Goal: Information Seeking & Learning: Learn about a topic

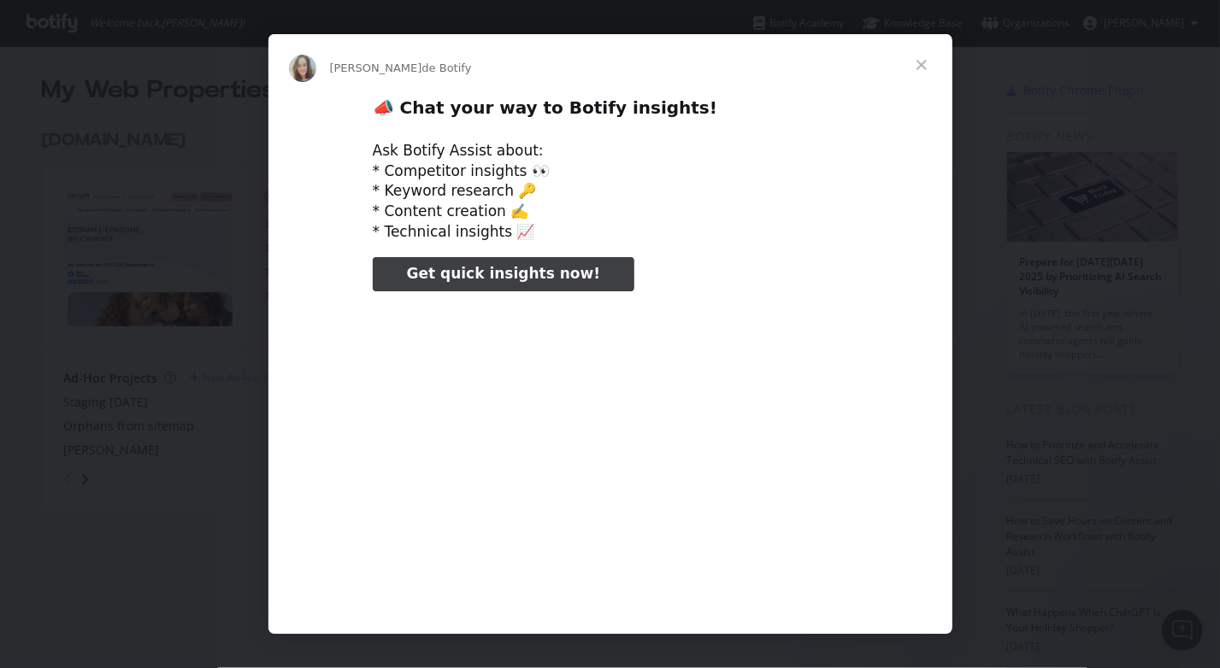
type input "81254"
click at [923, 62] on span "Fermer" at bounding box center [922, 65] width 62 height 62
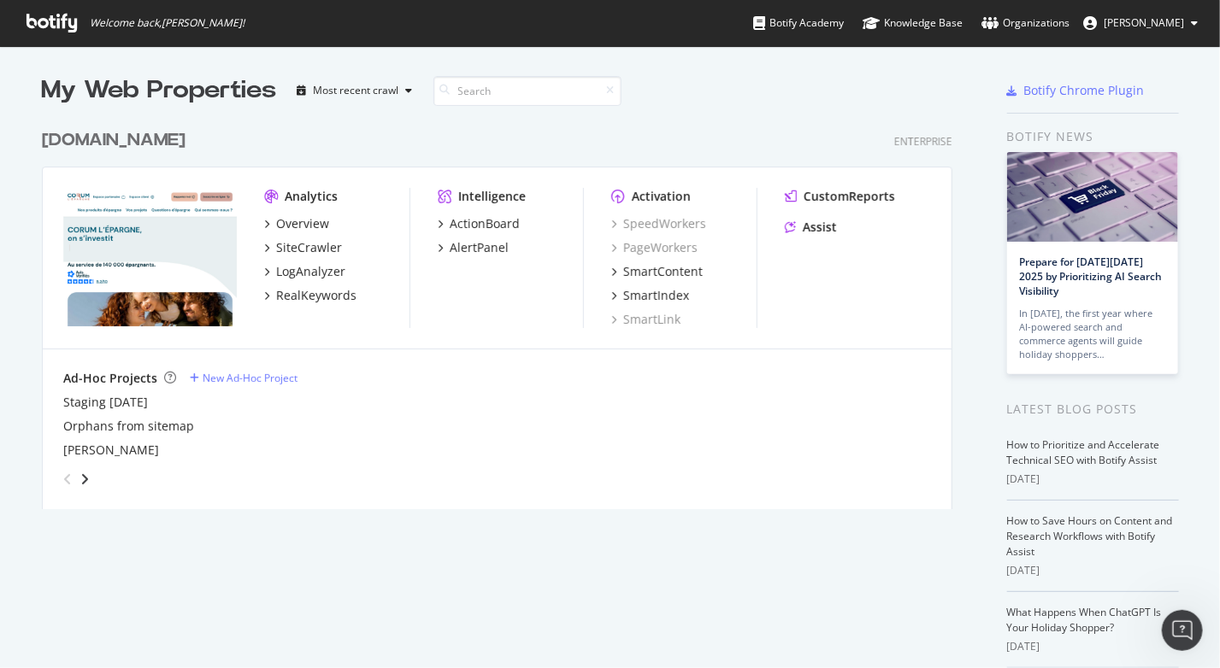
click at [778, 176] on div "Analytics Overview SiteCrawler LogAnalyzer RealKeywords Intelligence ActionBoar…" at bounding box center [497, 259] width 909 height 182
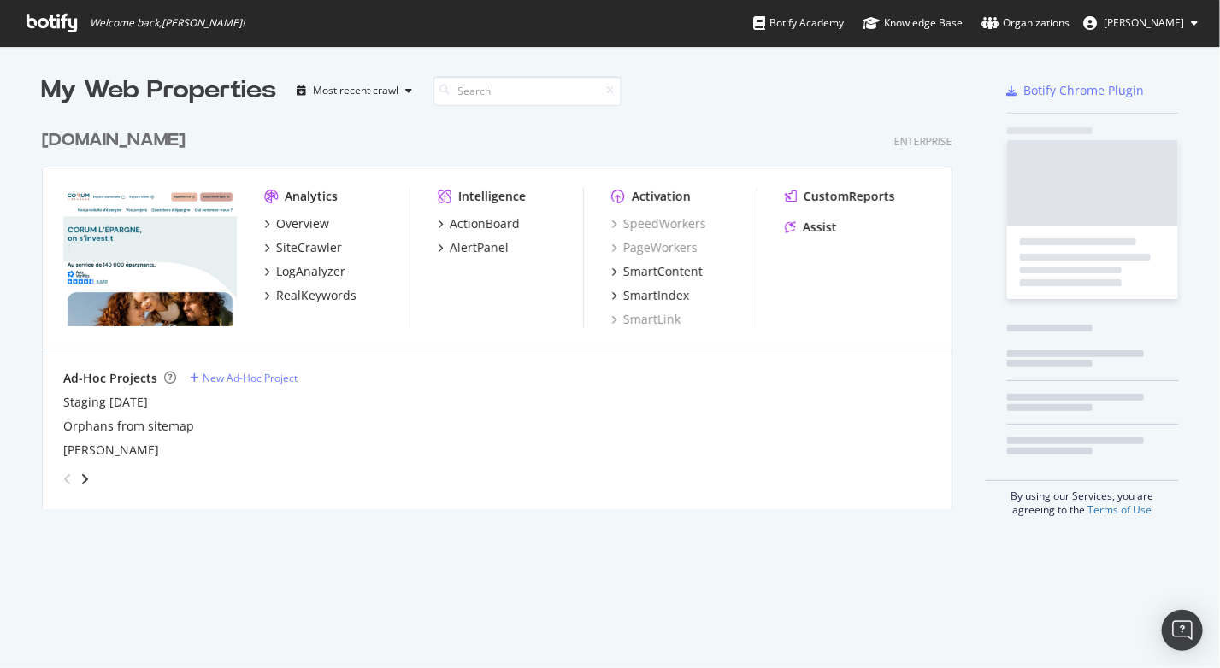
scroll to position [388, 911]
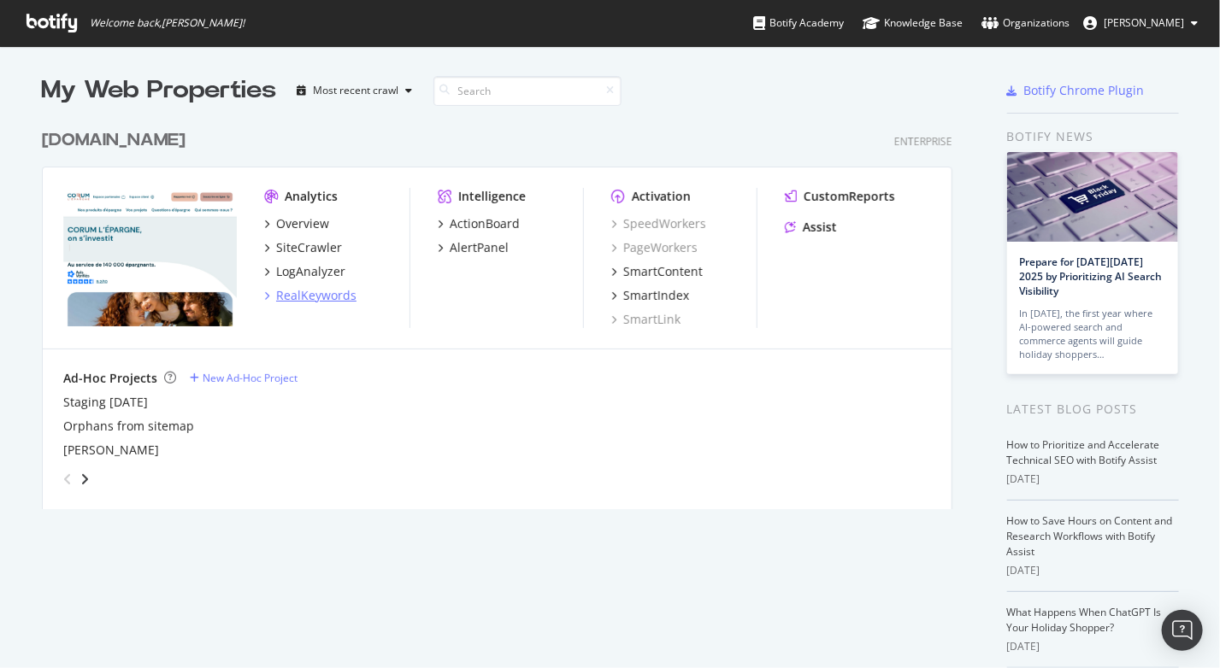
click at [311, 287] on div "RealKeywords" at bounding box center [316, 295] width 80 height 17
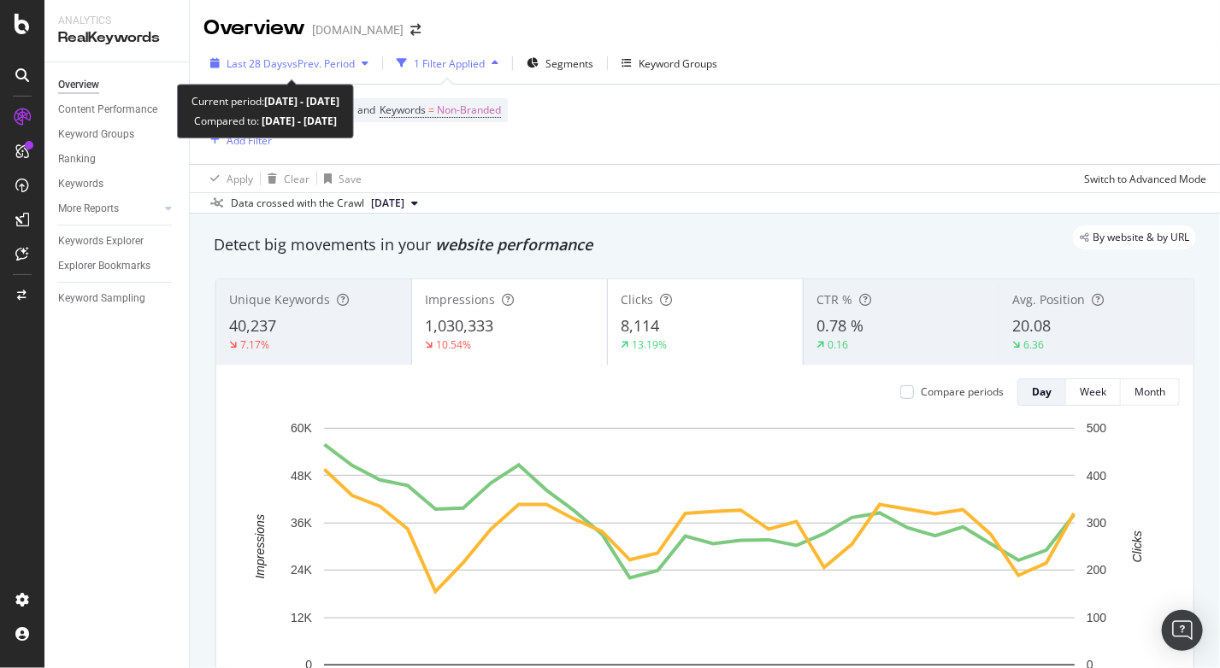
click at [349, 71] on div "Last 28 Days vs Prev. Period" at bounding box center [289, 63] width 172 height 26
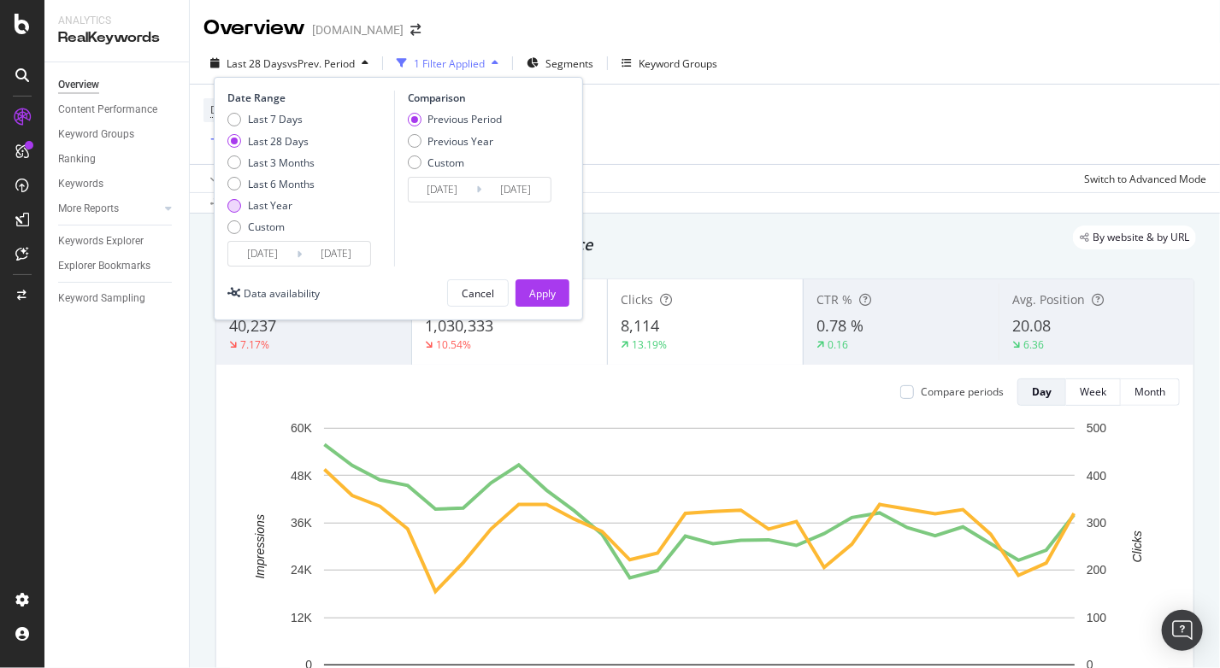
click at [276, 209] on div "Last Year" at bounding box center [270, 205] width 44 height 15
type input "[DATE]"
click at [542, 290] on div "Apply" at bounding box center [542, 293] width 26 height 15
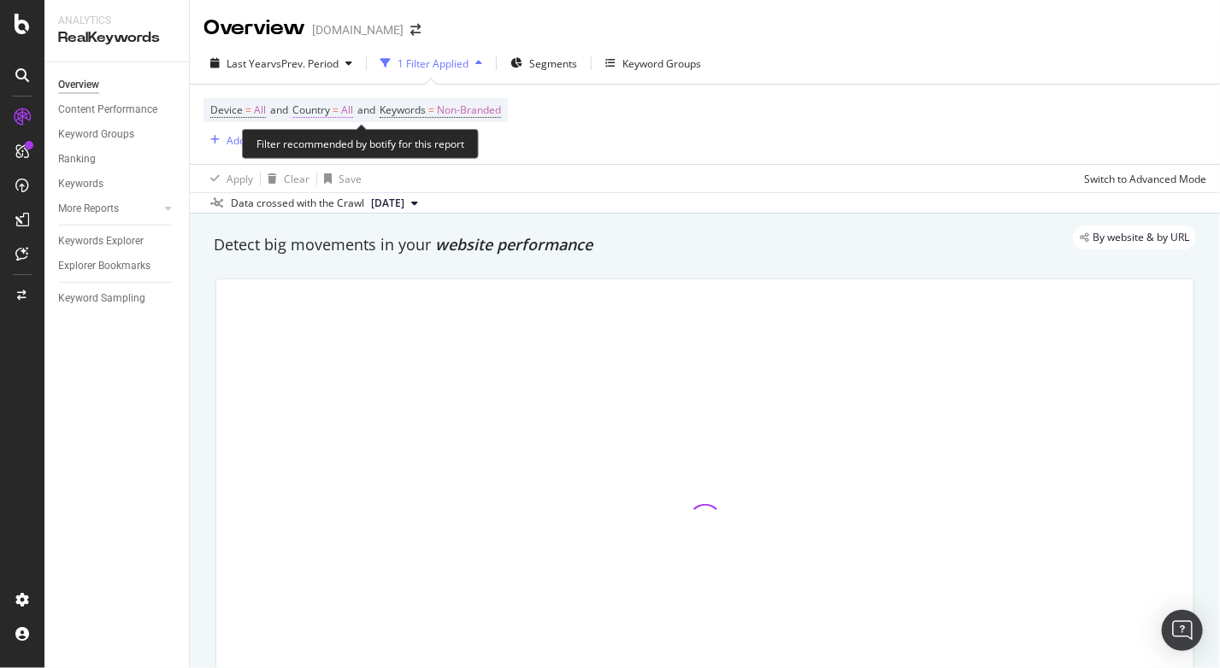
click at [353, 110] on span "All" at bounding box center [347, 110] width 12 height 24
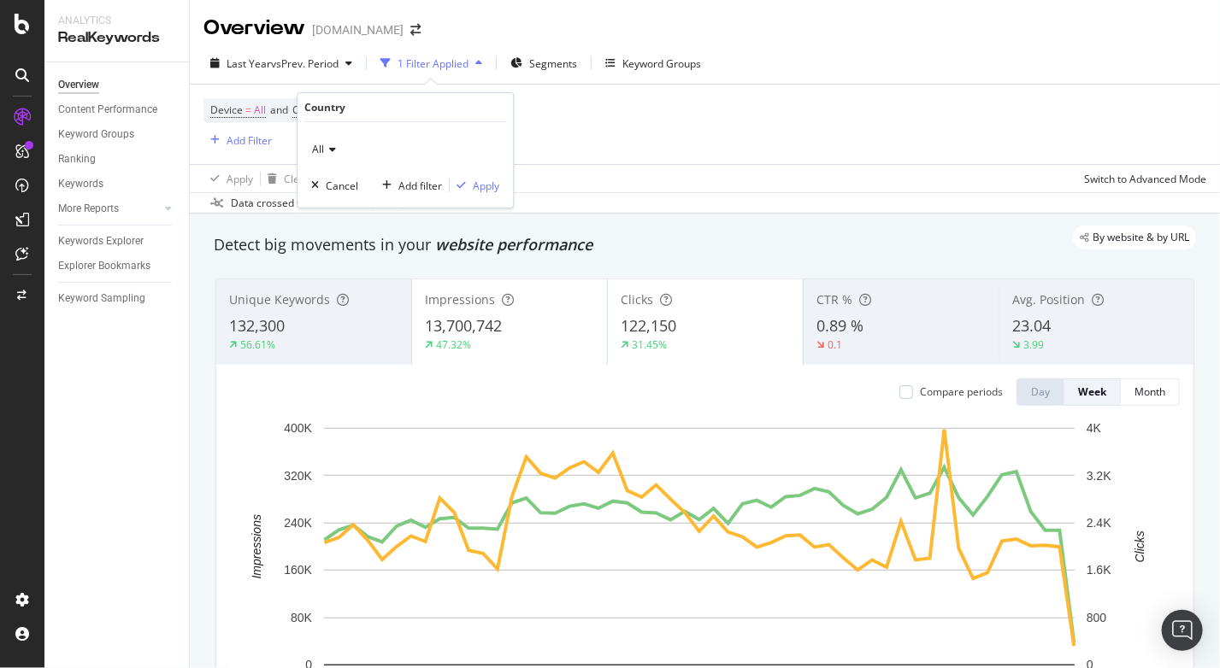
click at [326, 150] on icon at bounding box center [330, 149] width 12 height 10
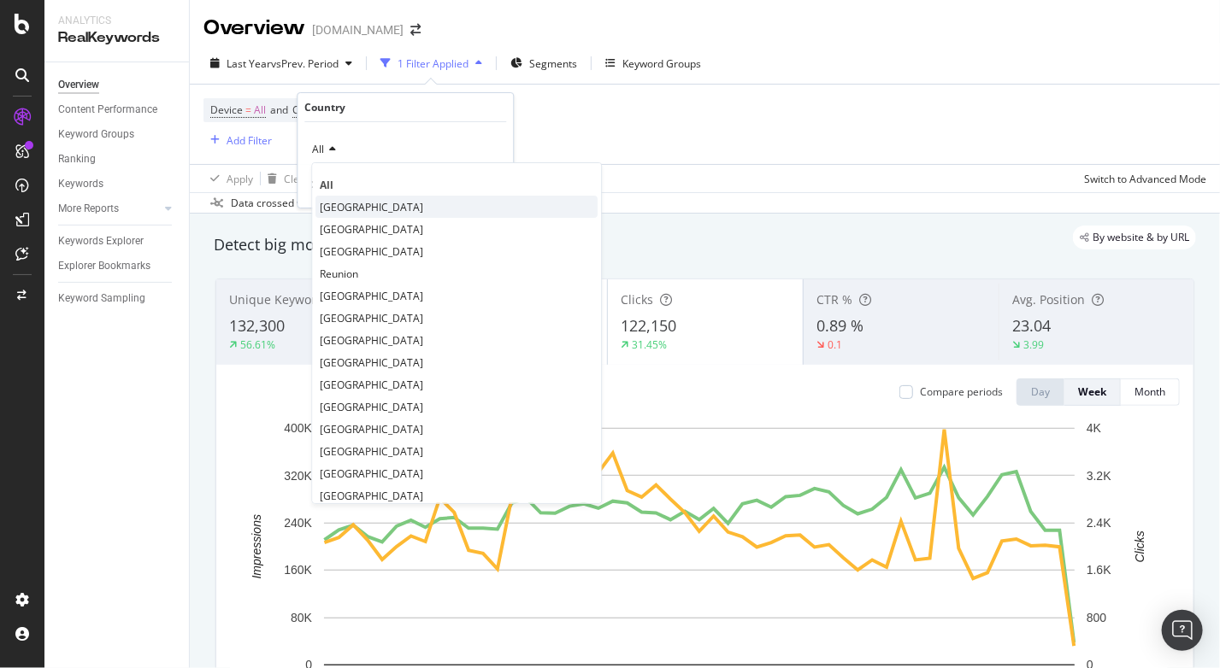
click at [350, 208] on span "[GEOGRAPHIC_DATA]" at bounding box center [371, 207] width 103 height 15
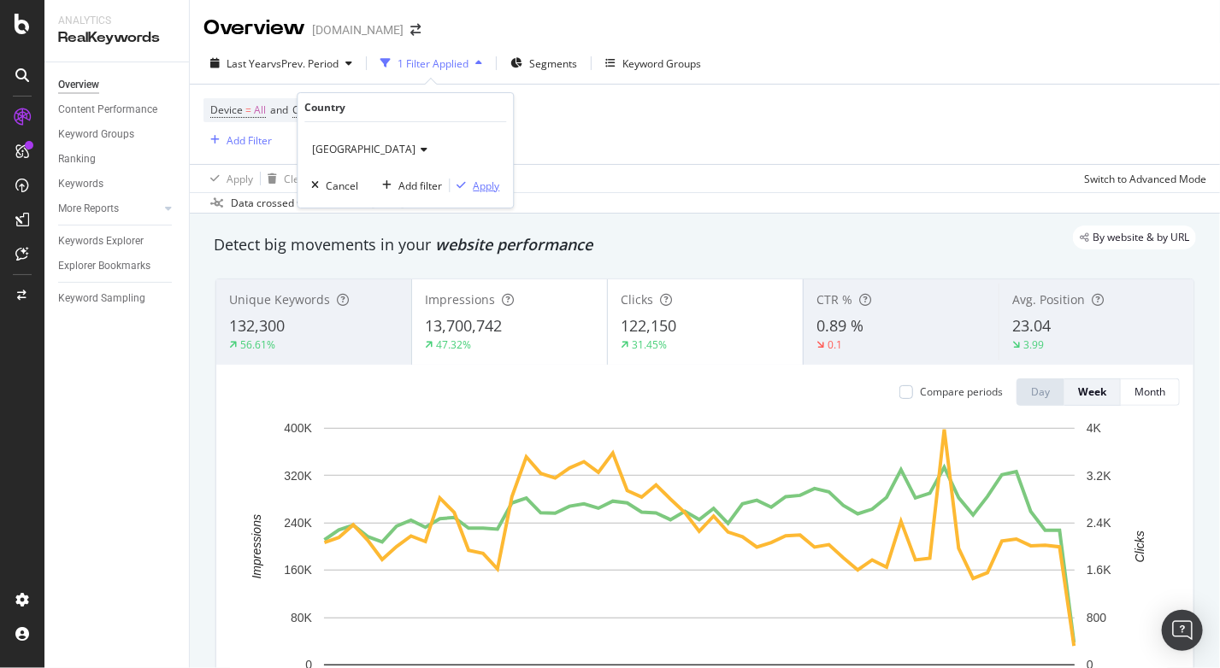
click at [478, 180] on div "Apply" at bounding box center [486, 186] width 26 height 15
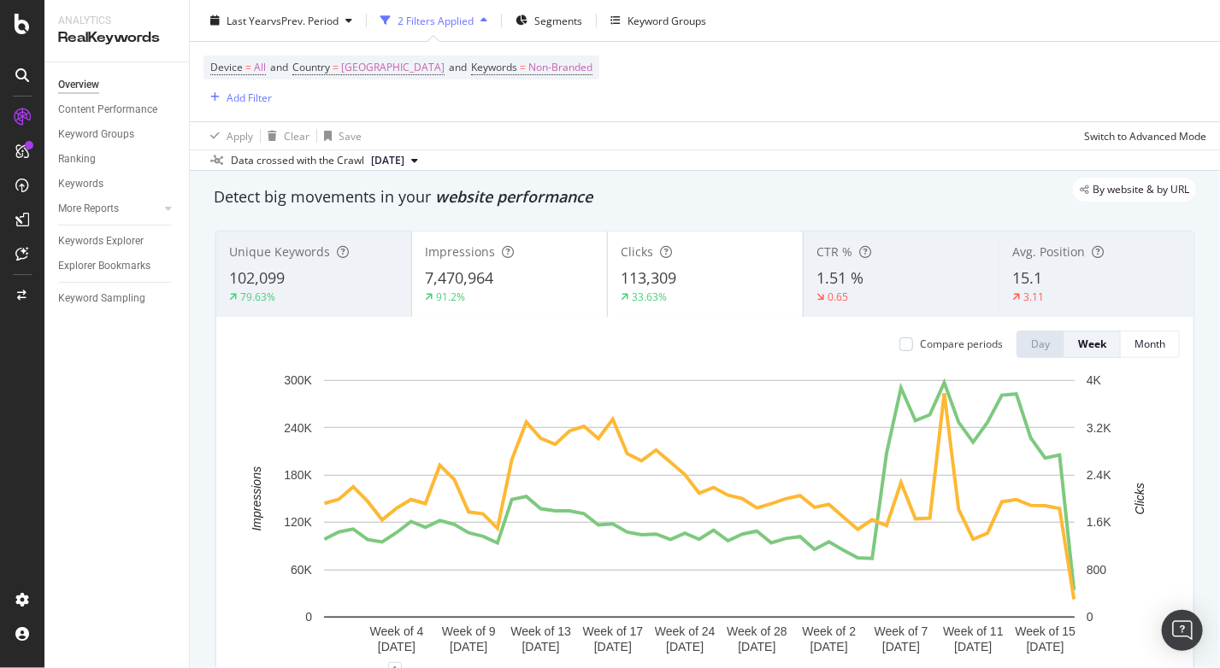
scroll to position [49, 0]
click at [1135, 344] on div "Month" at bounding box center [1149, 343] width 31 height 15
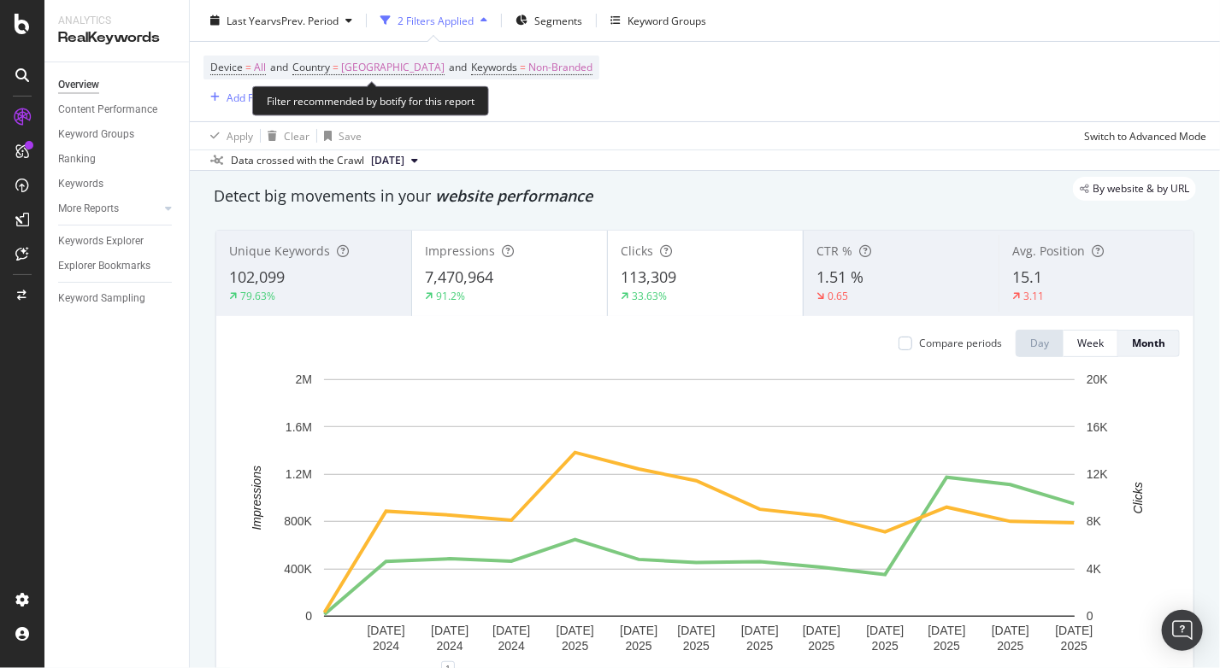
click at [409, 62] on span "Country = [GEOGRAPHIC_DATA] and" at bounding box center [381, 67] width 179 height 15
click at [347, 68] on span "[GEOGRAPHIC_DATA]" at bounding box center [392, 68] width 103 height 24
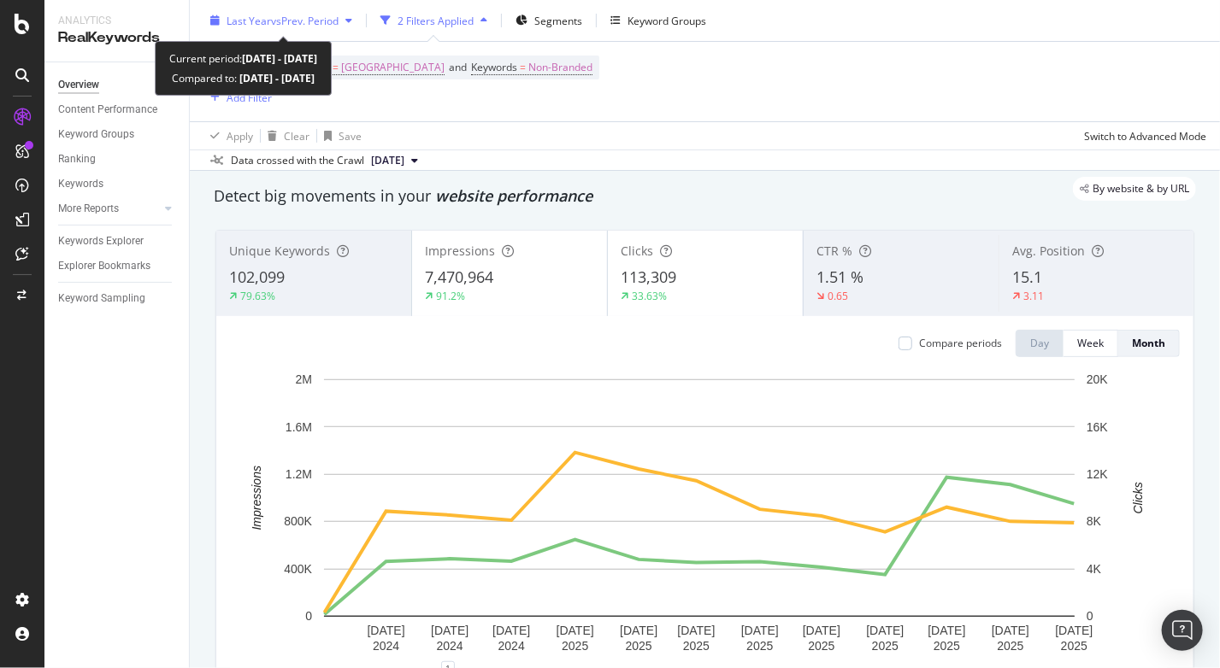
click at [271, 26] on span "vs Prev. Period" at bounding box center [305, 20] width 68 height 15
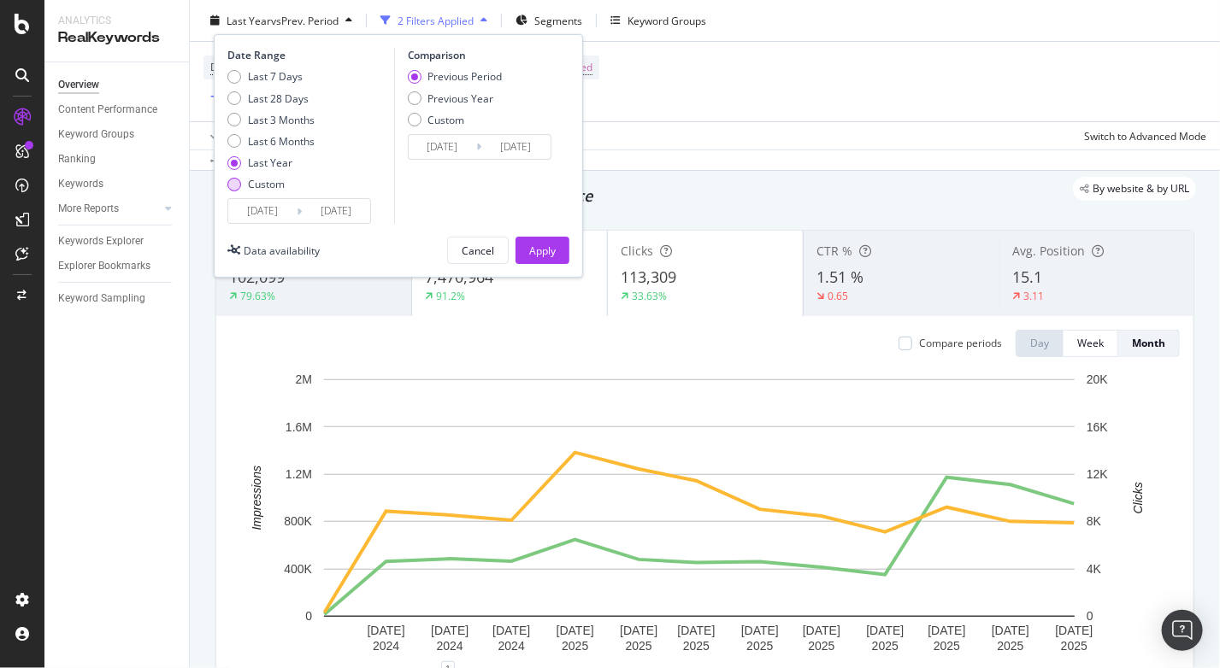
click at [254, 183] on div "Custom" at bounding box center [266, 184] width 37 height 15
type input "[DATE]"
click at [263, 170] on div "Last 7 Days Last 28 Days Last 3 Months Last 6 Months Last Year Custom" at bounding box center [270, 133] width 87 height 129
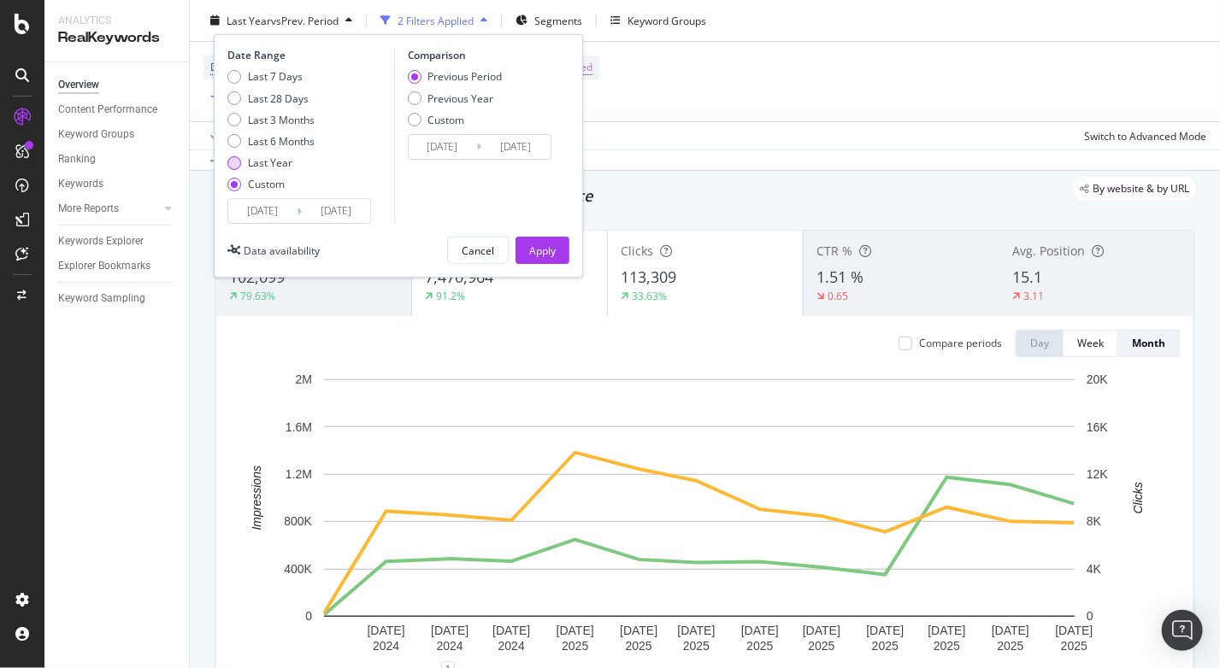
click at [264, 161] on div "Last Year" at bounding box center [270, 163] width 44 height 15
type input "[DATE]"
click at [433, 96] on div "Previous Year" at bounding box center [461, 98] width 66 height 15
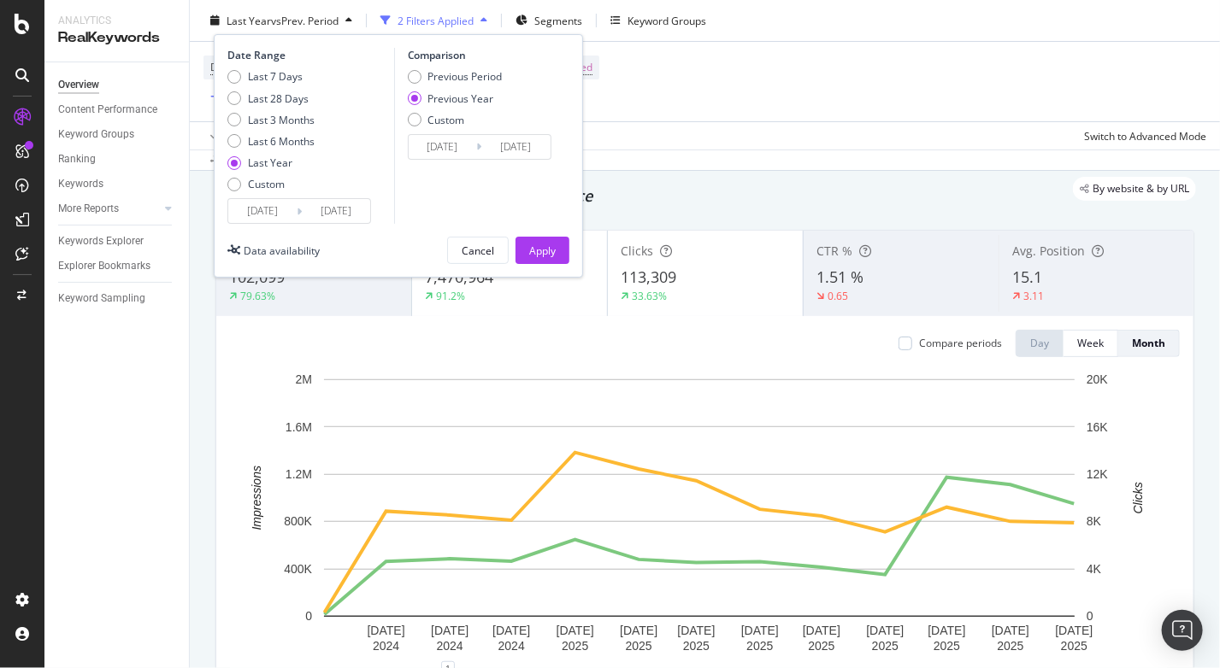
type input "[DATE]"
click at [445, 74] on div "Previous Period" at bounding box center [465, 76] width 74 height 15
type input "[DATE]"
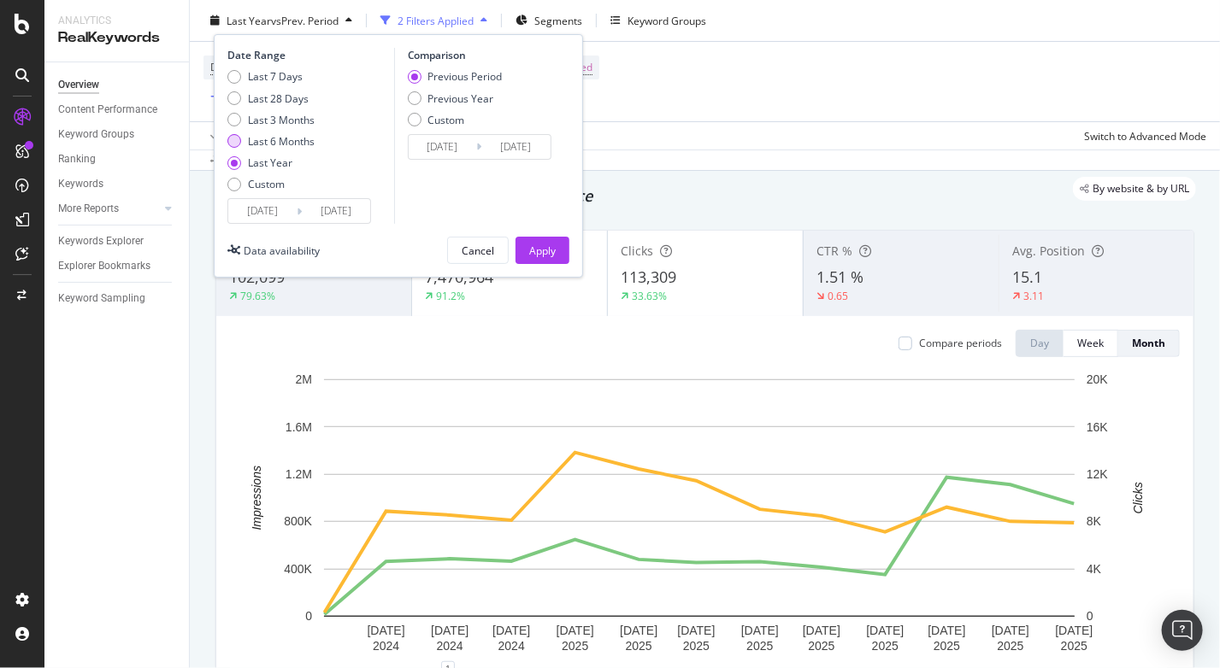
click at [281, 139] on div "Last 6 Months" at bounding box center [281, 141] width 67 height 15
type input "[DATE]"
click at [537, 249] on div "Apply" at bounding box center [542, 250] width 26 height 15
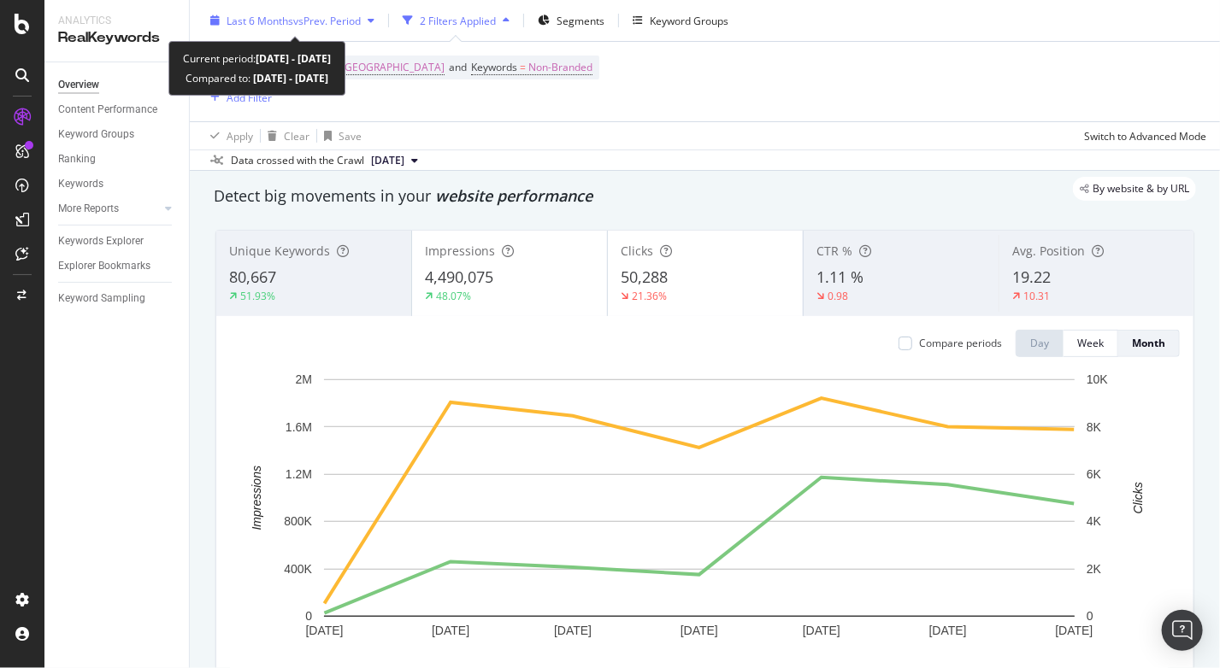
click at [342, 20] on span "vs Prev. Period" at bounding box center [327, 20] width 68 height 15
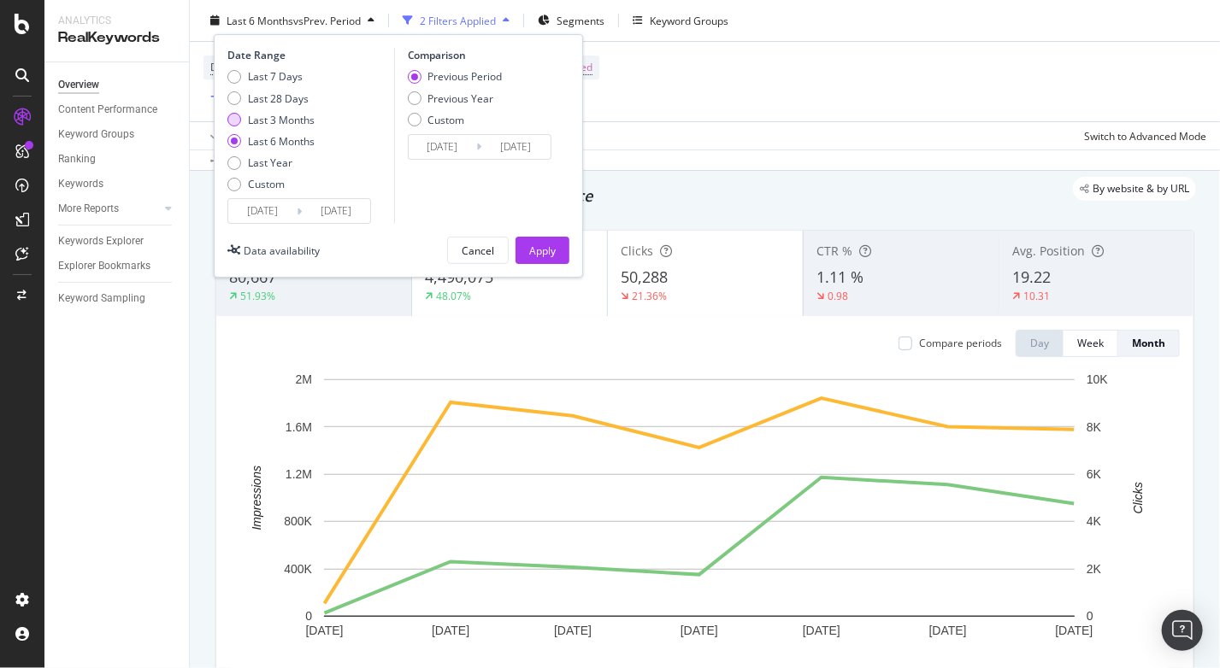
click at [297, 122] on div "Last 3 Months" at bounding box center [281, 119] width 67 height 15
type input "[DATE]"
click at [557, 250] on button "Apply" at bounding box center [542, 250] width 54 height 27
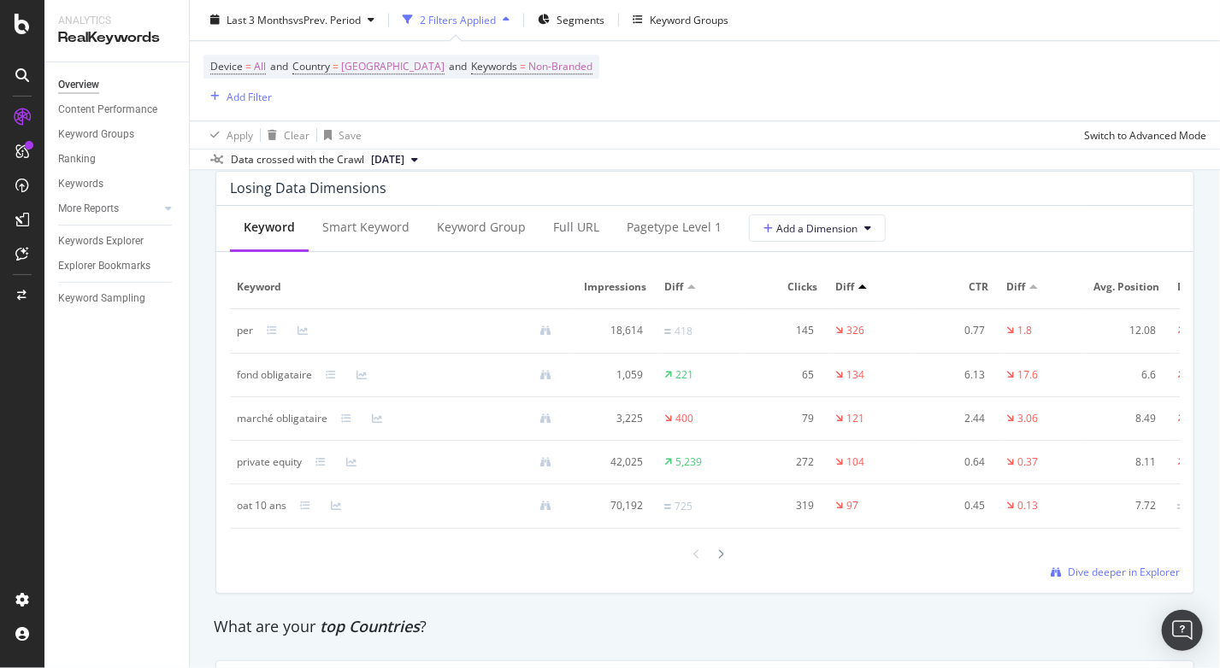
scroll to position [2033, 0]
click at [1068, 581] on span "Dive deeper in Explorer" at bounding box center [1124, 574] width 112 height 15
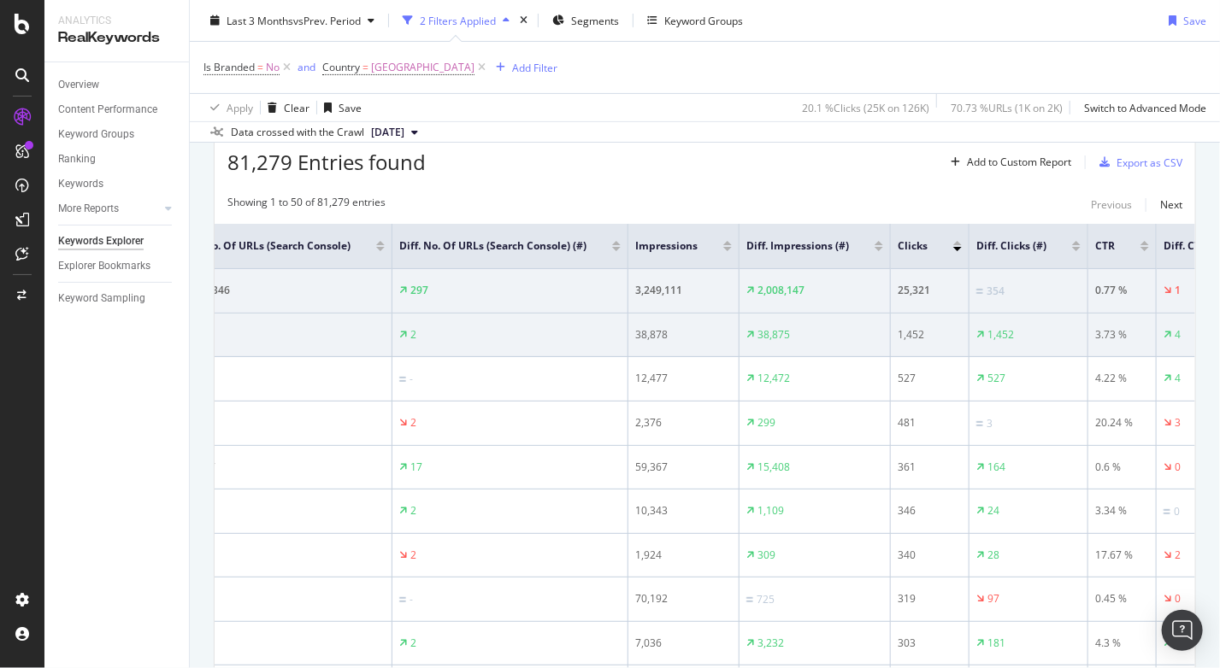
scroll to position [0, 285]
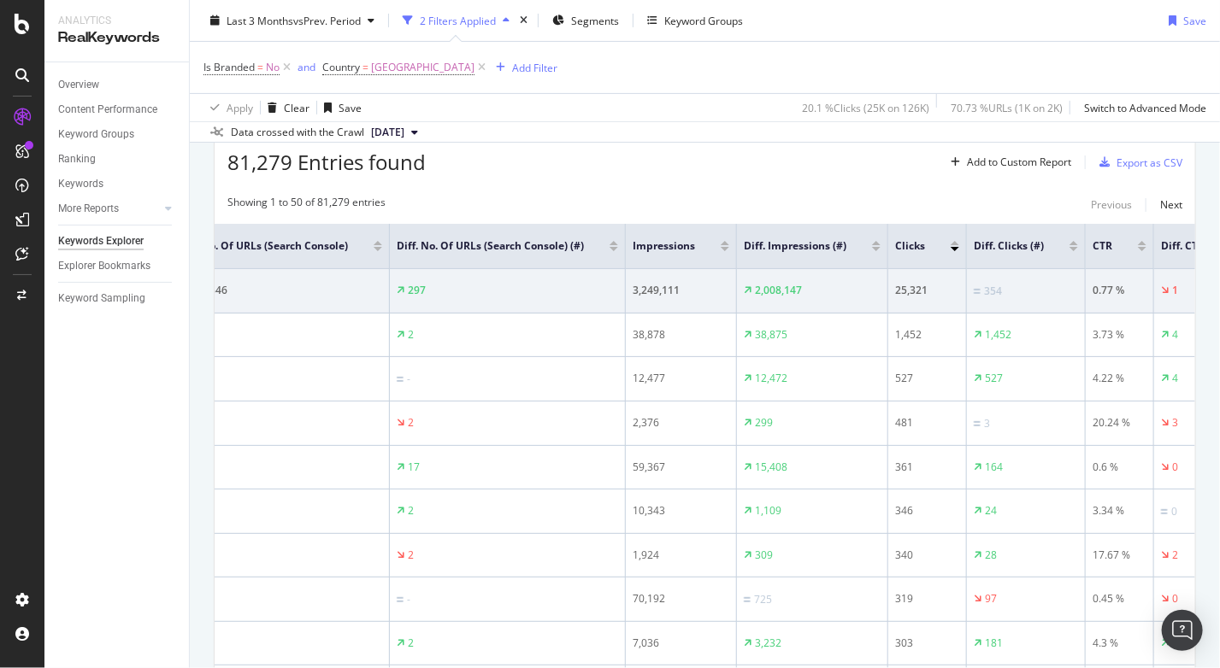
click at [1069, 247] on div at bounding box center [1073, 249] width 9 height 4
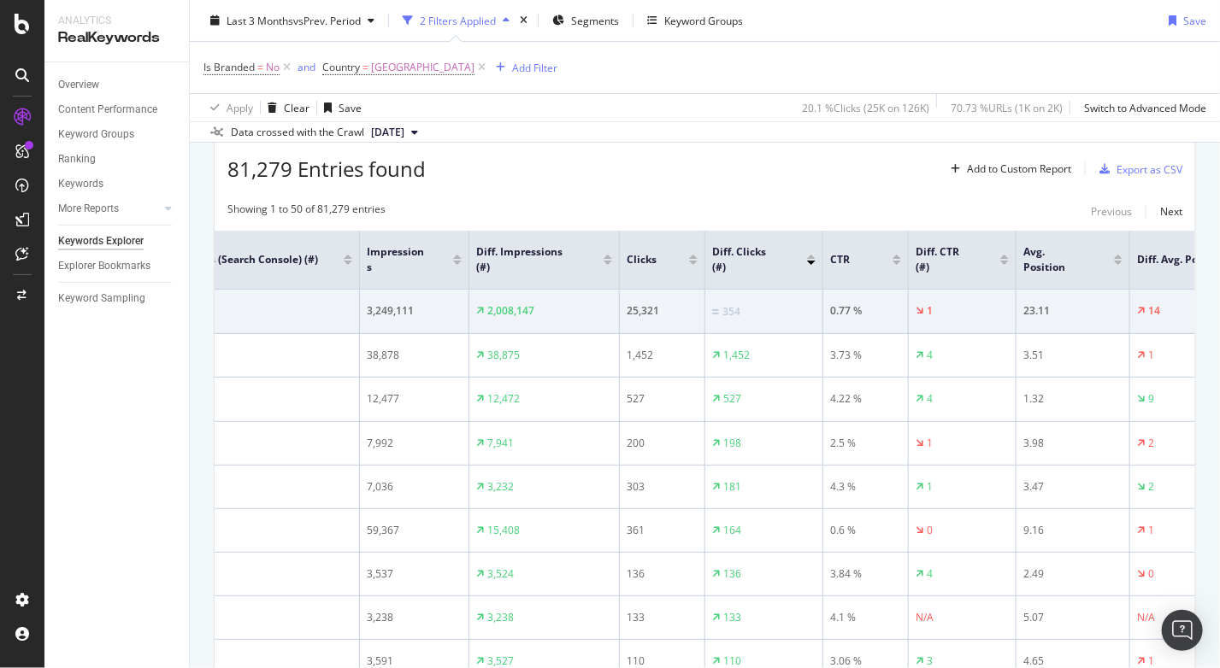
scroll to position [0, 662]
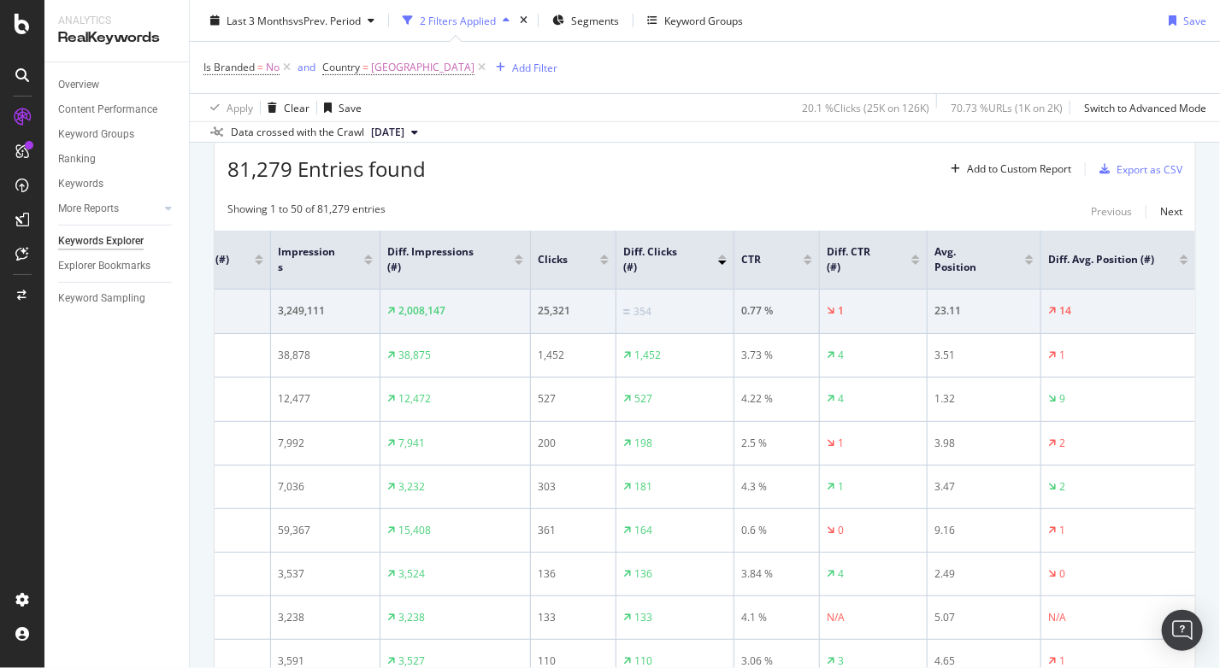
click at [718, 255] on div at bounding box center [722, 257] width 9 height 4
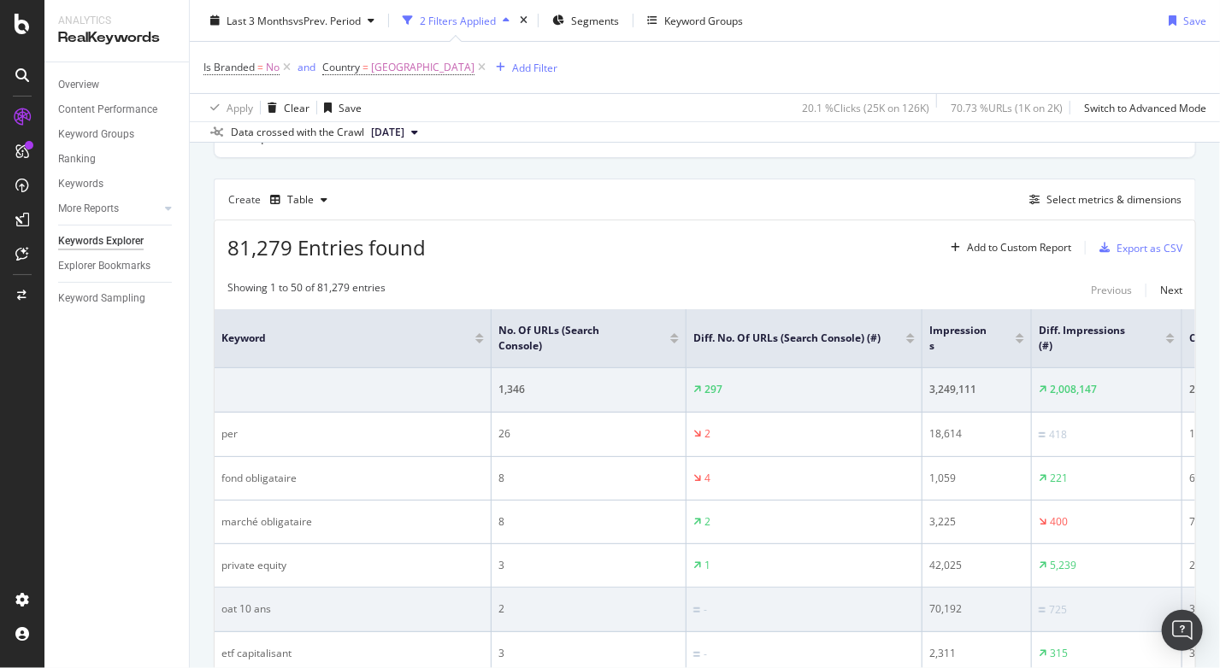
scroll to position [114, 0]
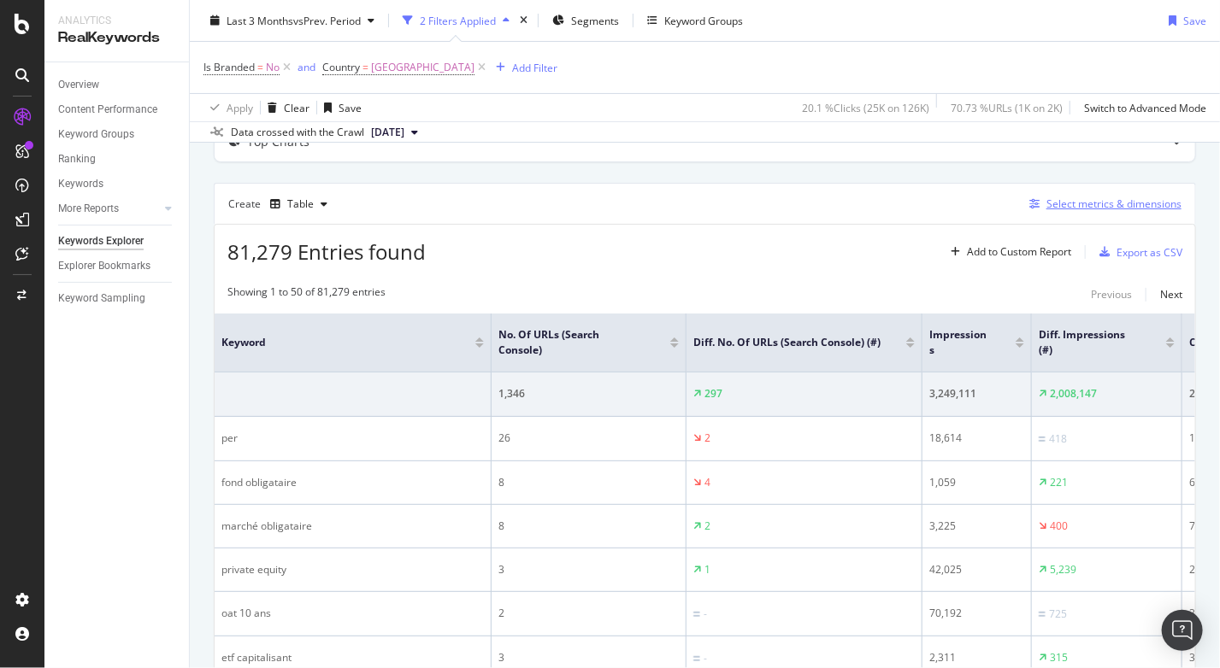
click at [1098, 197] on div "Select metrics & dimensions" at bounding box center [1113, 204] width 135 height 15
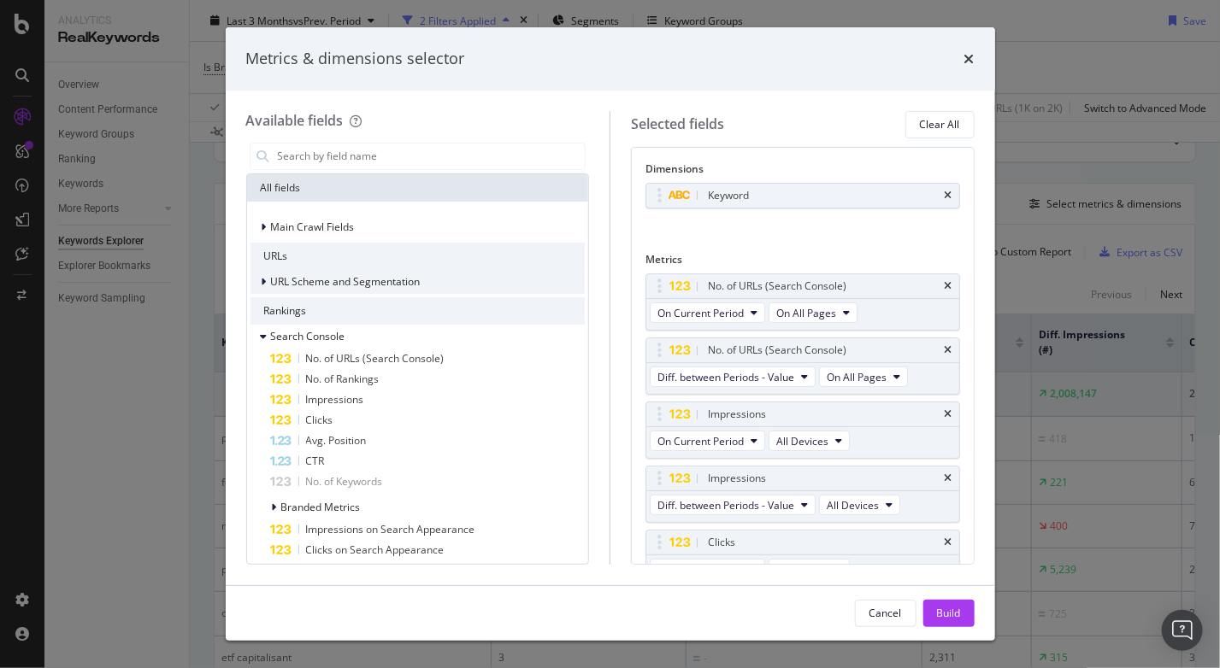
click at [300, 284] on span "URL Scheme and Segmentation" at bounding box center [346, 281] width 150 height 15
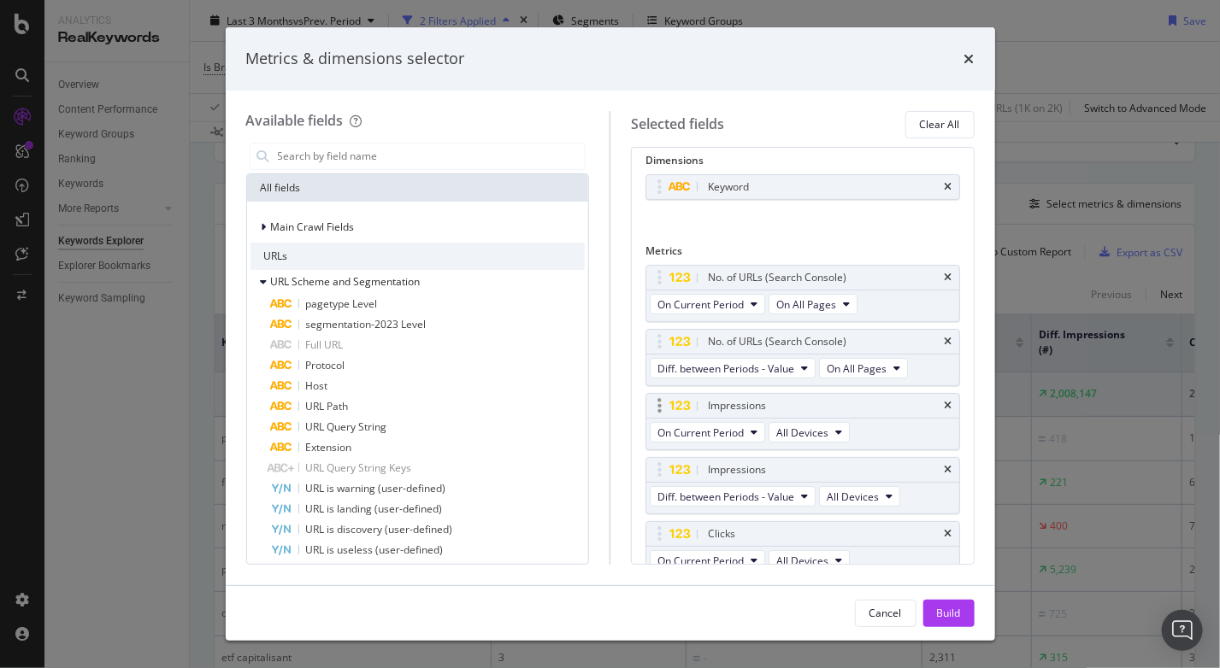
scroll to position [0, 0]
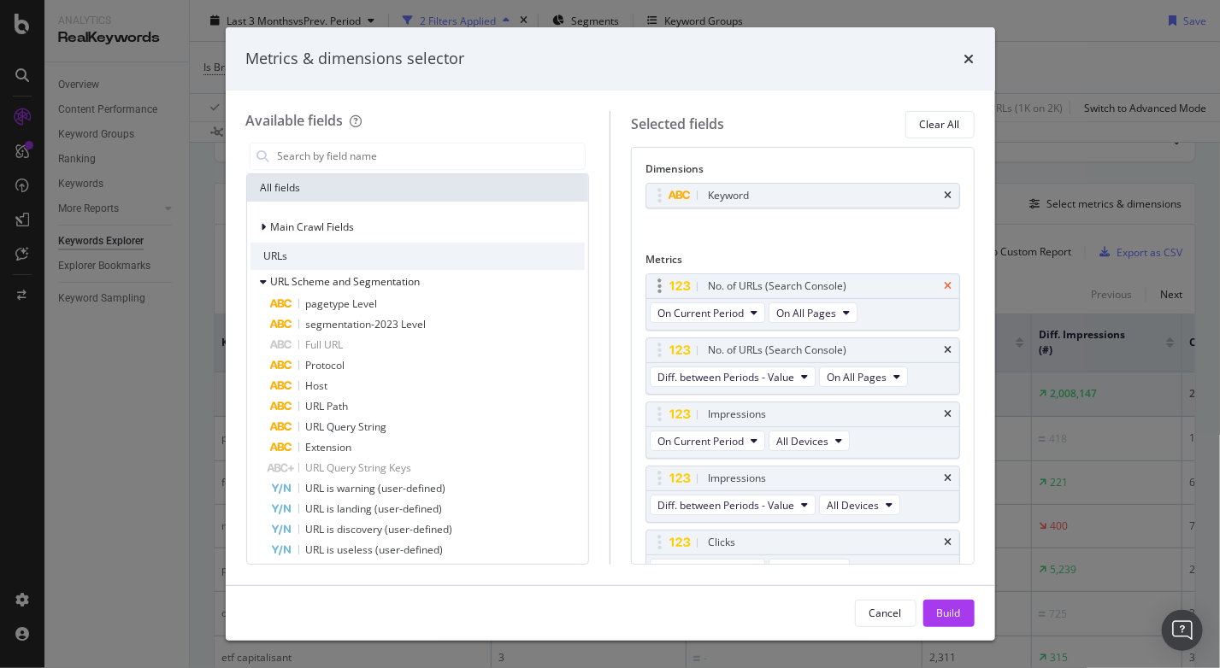
click at [944, 282] on icon "times" at bounding box center [948, 286] width 8 height 10
click at [944, 283] on icon "times" at bounding box center [948, 286] width 8 height 10
click at [326, 351] on span "Full URL" at bounding box center [325, 345] width 38 height 15
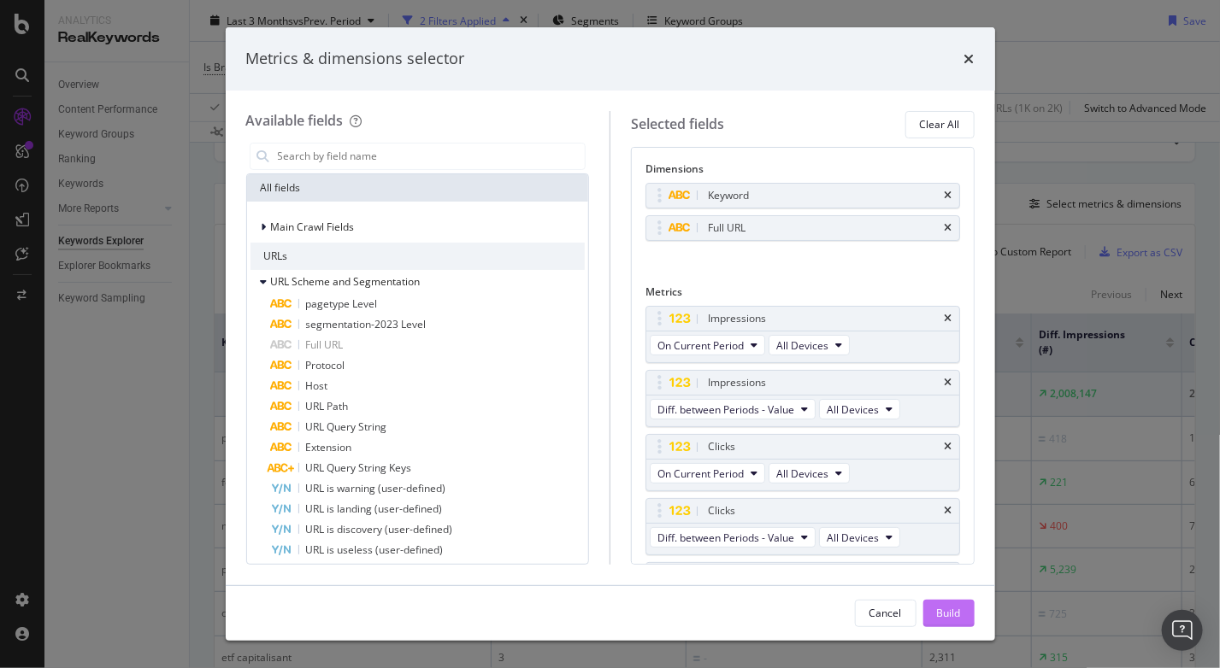
click at [961, 617] on button "Build" at bounding box center [948, 613] width 51 height 27
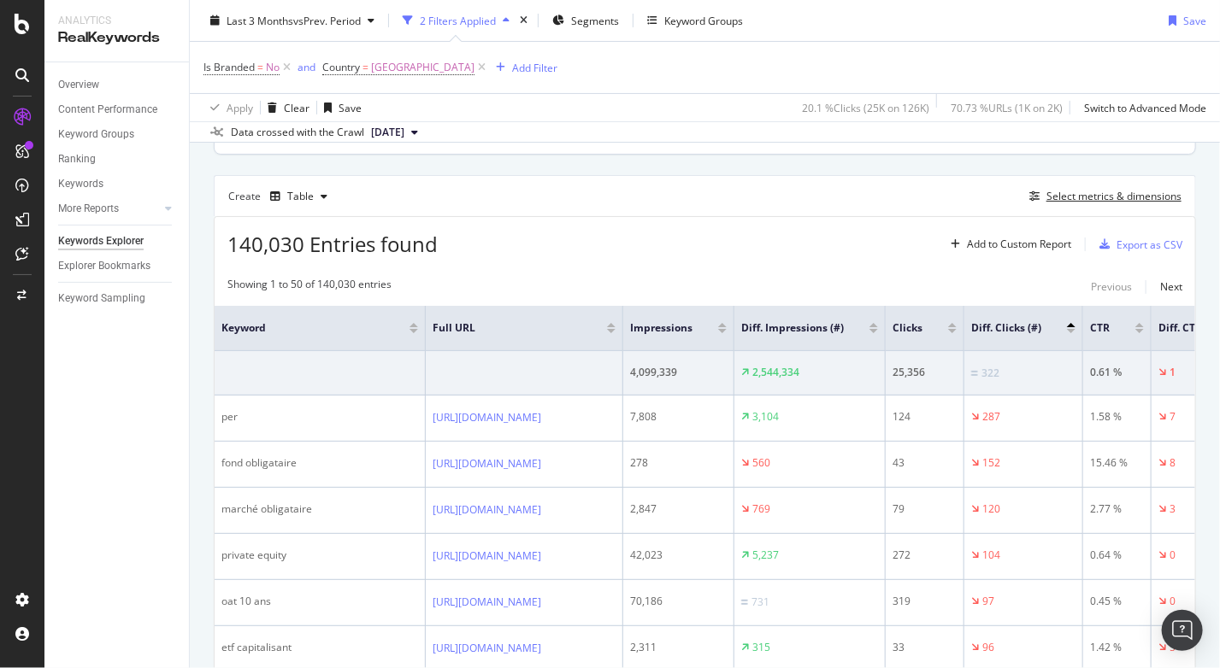
scroll to position [130, 0]
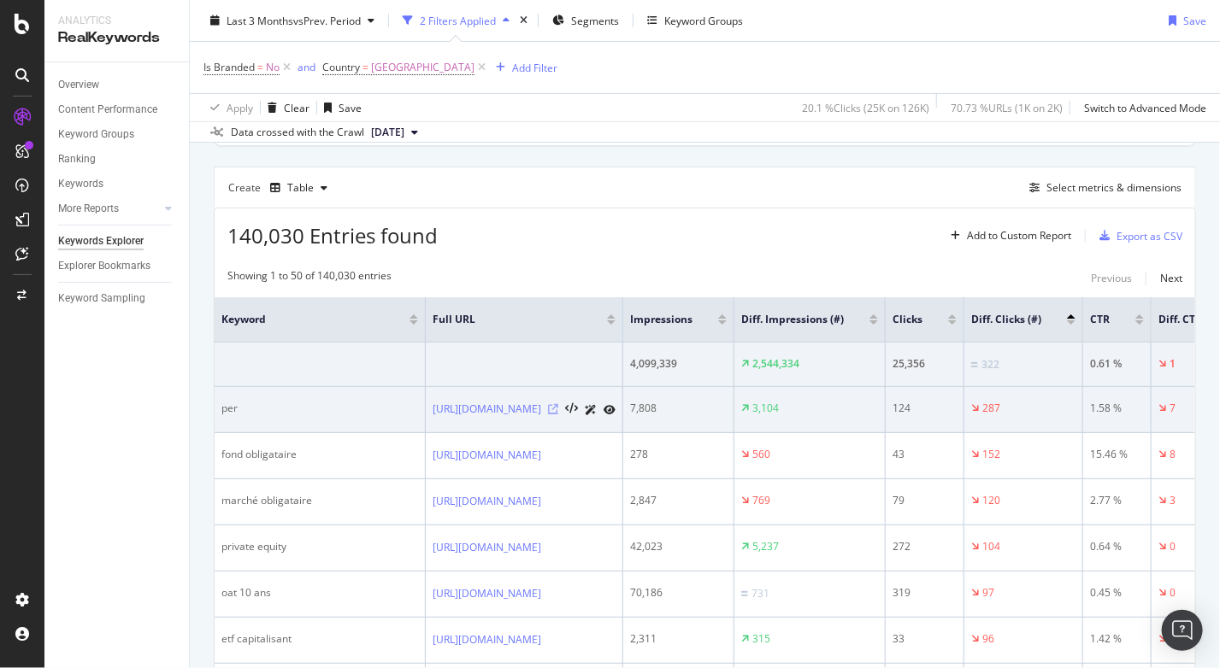
click at [558, 405] on icon at bounding box center [553, 409] width 10 height 10
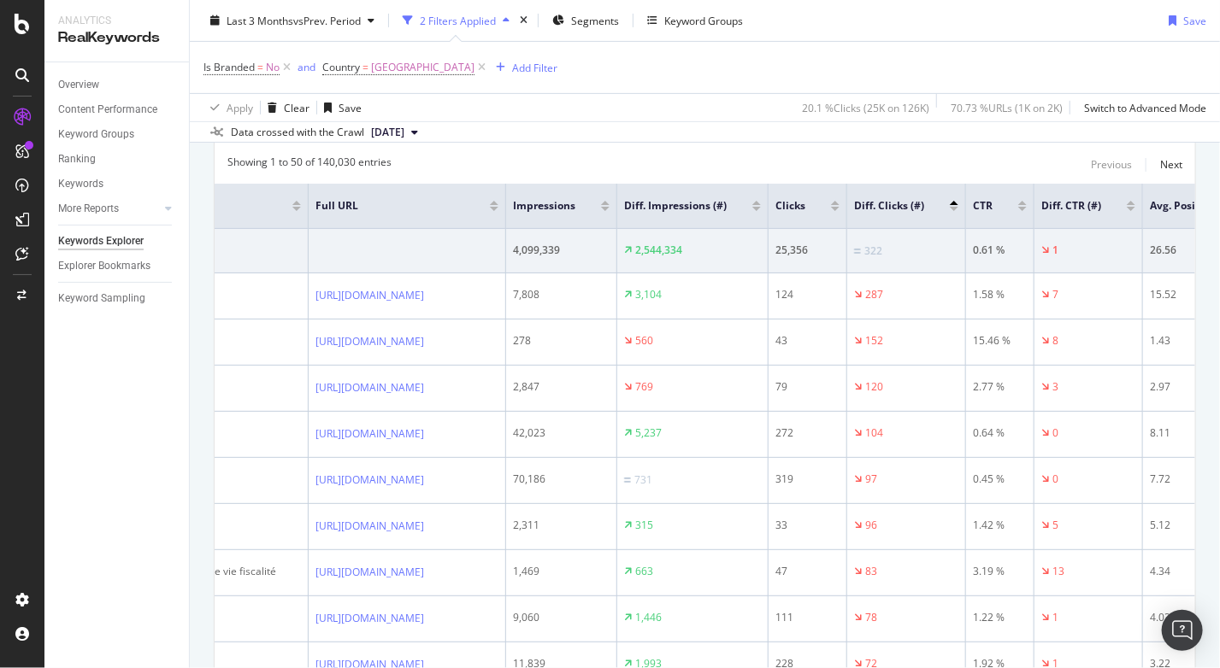
scroll to position [0, 0]
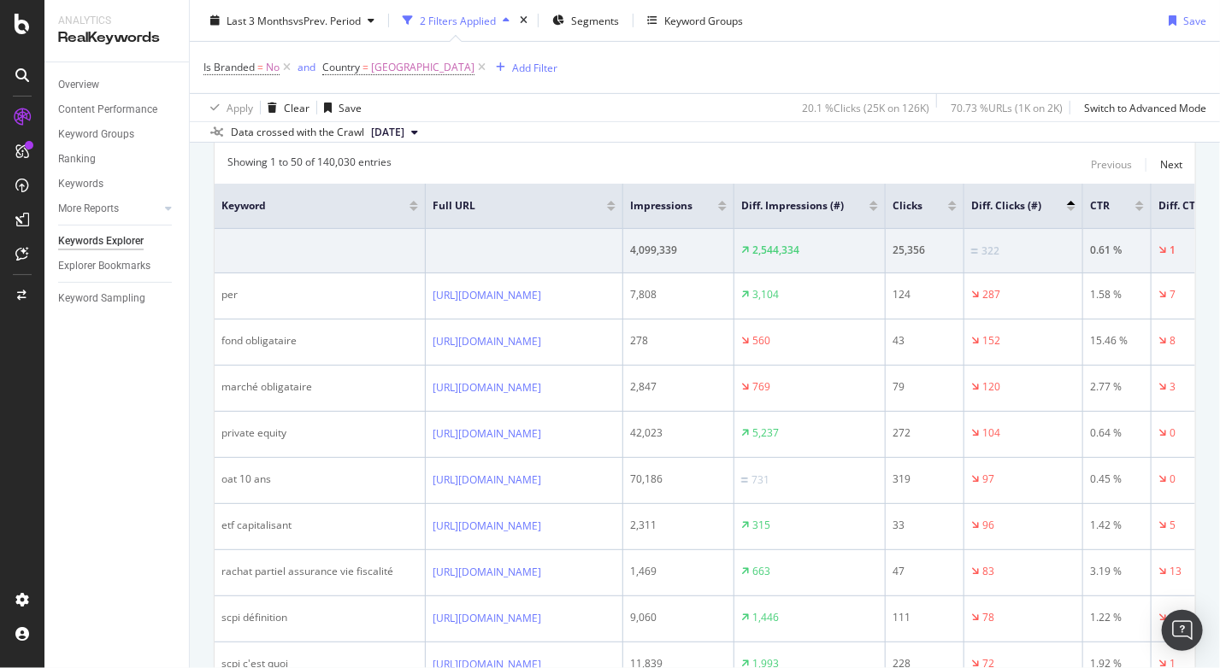
click at [792, 56] on div "Is Branded = No and Country = [GEOGRAPHIC_DATA] Add Filter" at bounding box center [704, 67] width 1003 height 51
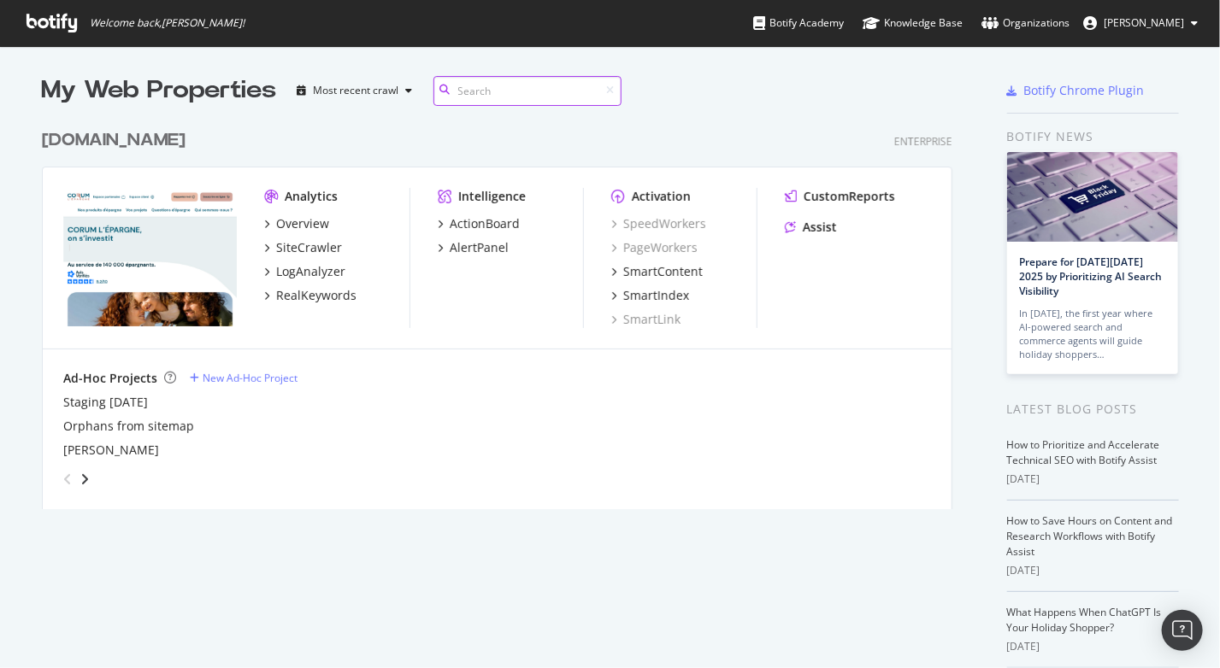
scroll to position [656, 1194]
click at [326, 297] on div "RealKeywords" at bounding box center [316, 295] width 80 height 17
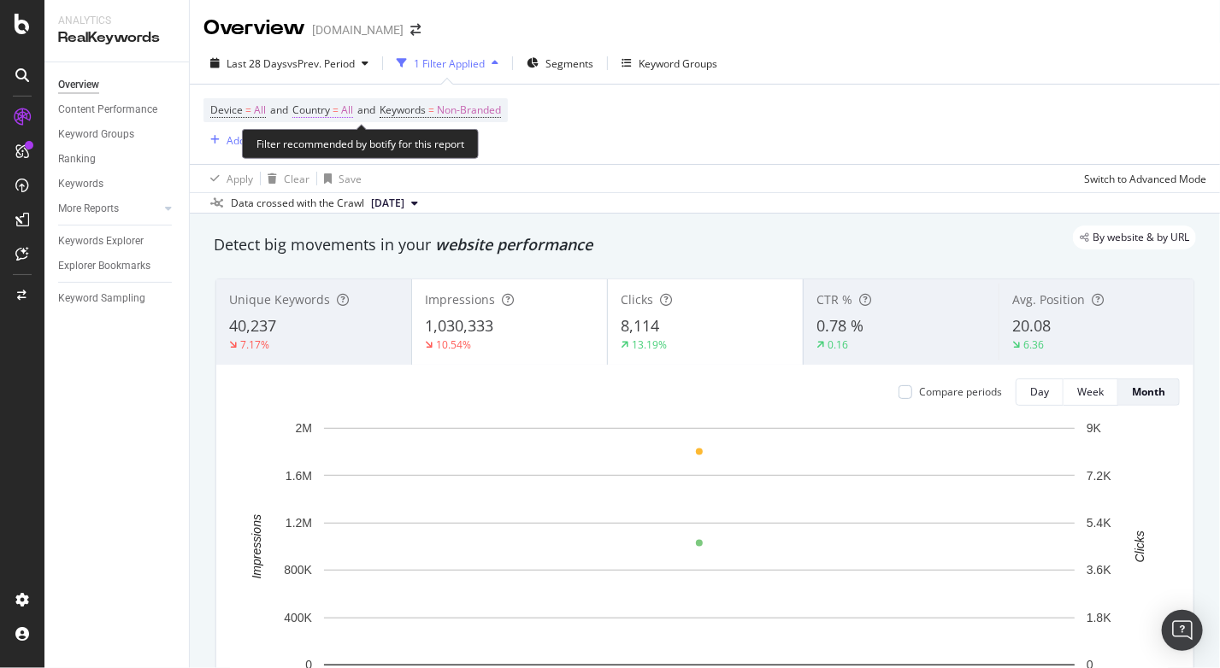
click at [350, 112] on span "All" at bounding box center [347, 110] width 12 height 24
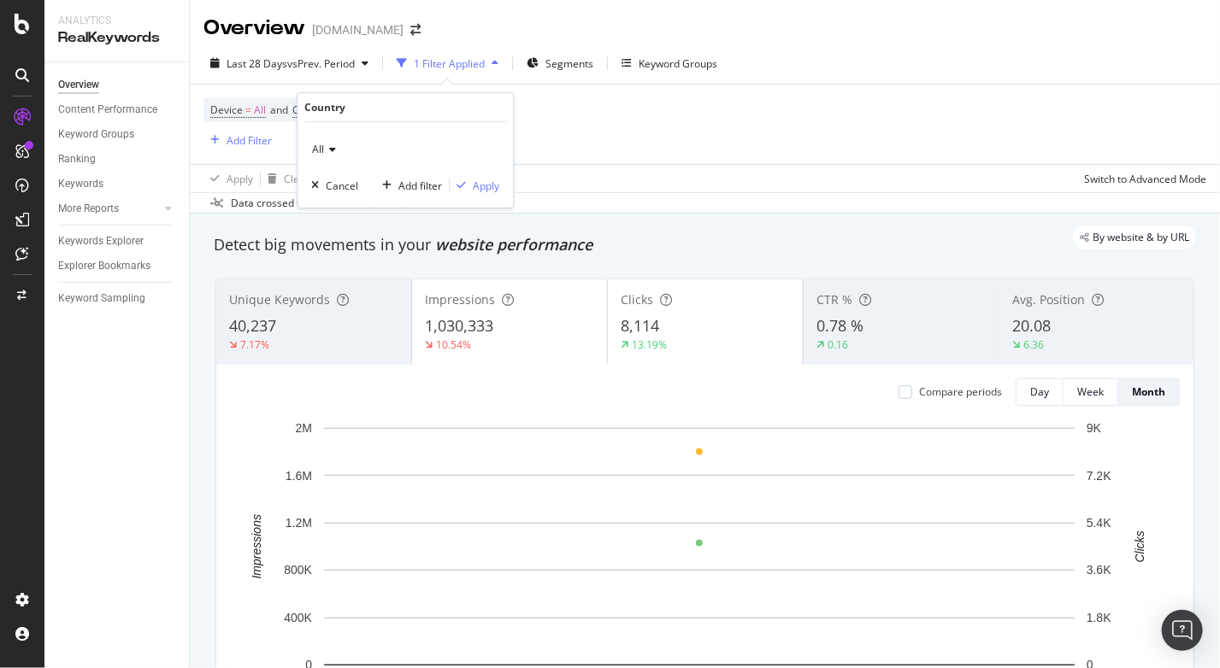
click at [320, 144] on span "All" at bounding box center [318, 149] width 12 height 15
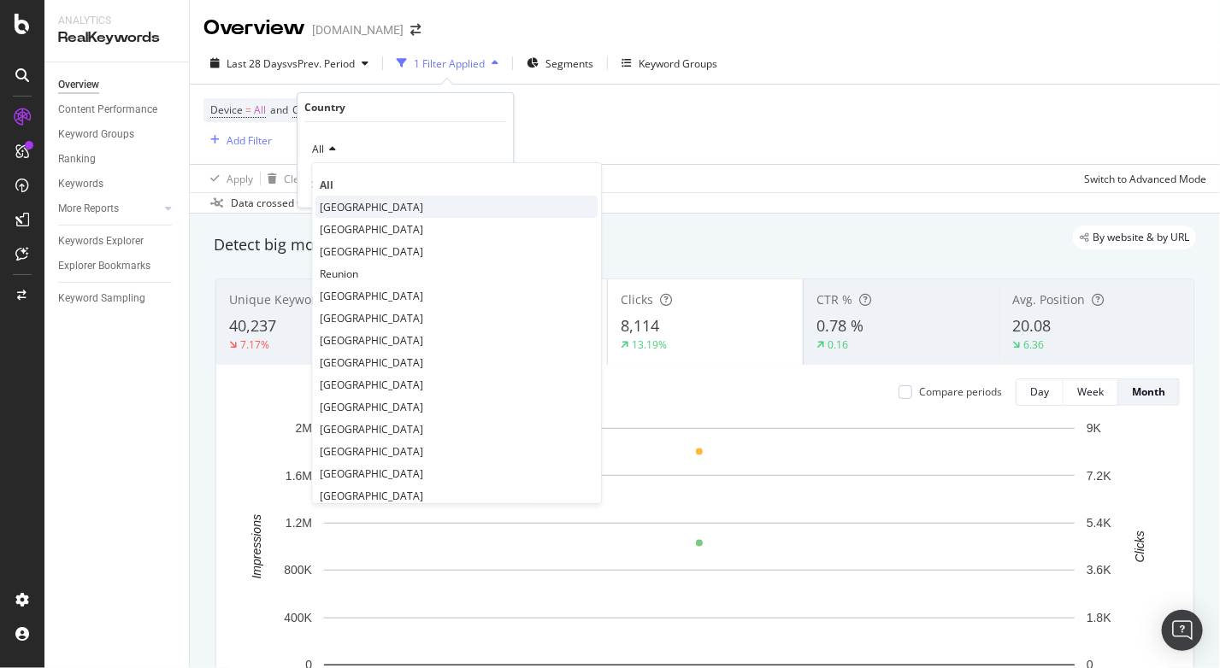
click at [365, 209] on div "[GEOGRAPHIC_DATA]" at bounding box center [456, 207] width 282 height 22
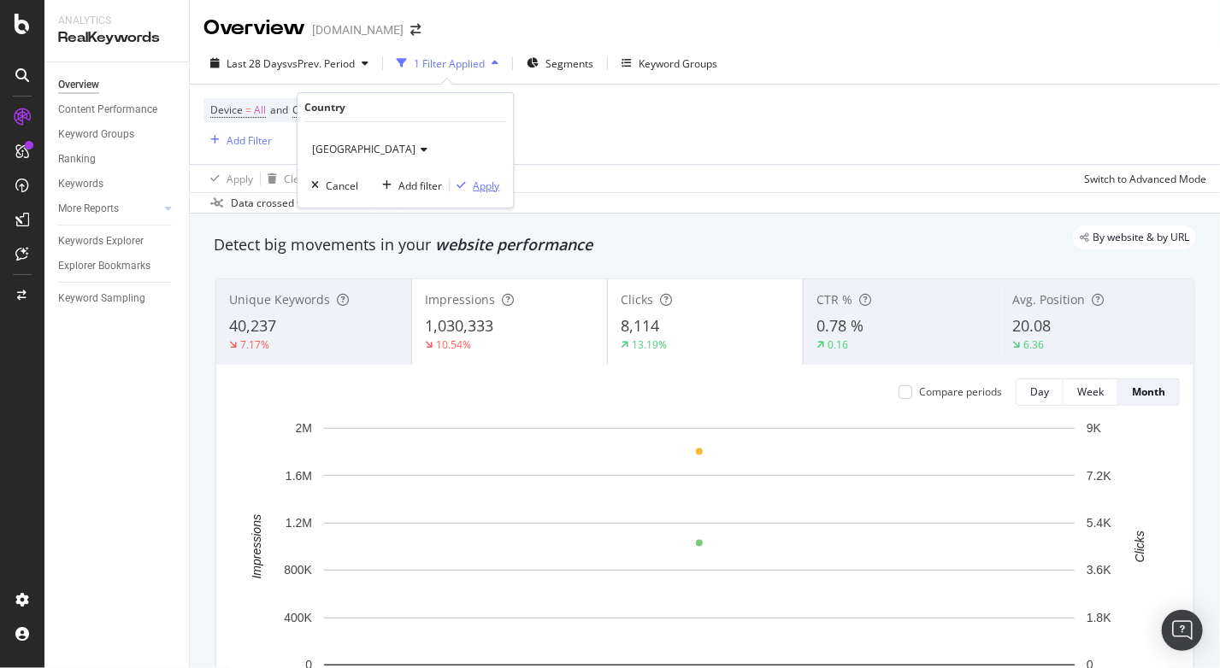
click at [490, 178] on div "Apply" at bounding box center [475, 185] width 50 height 15
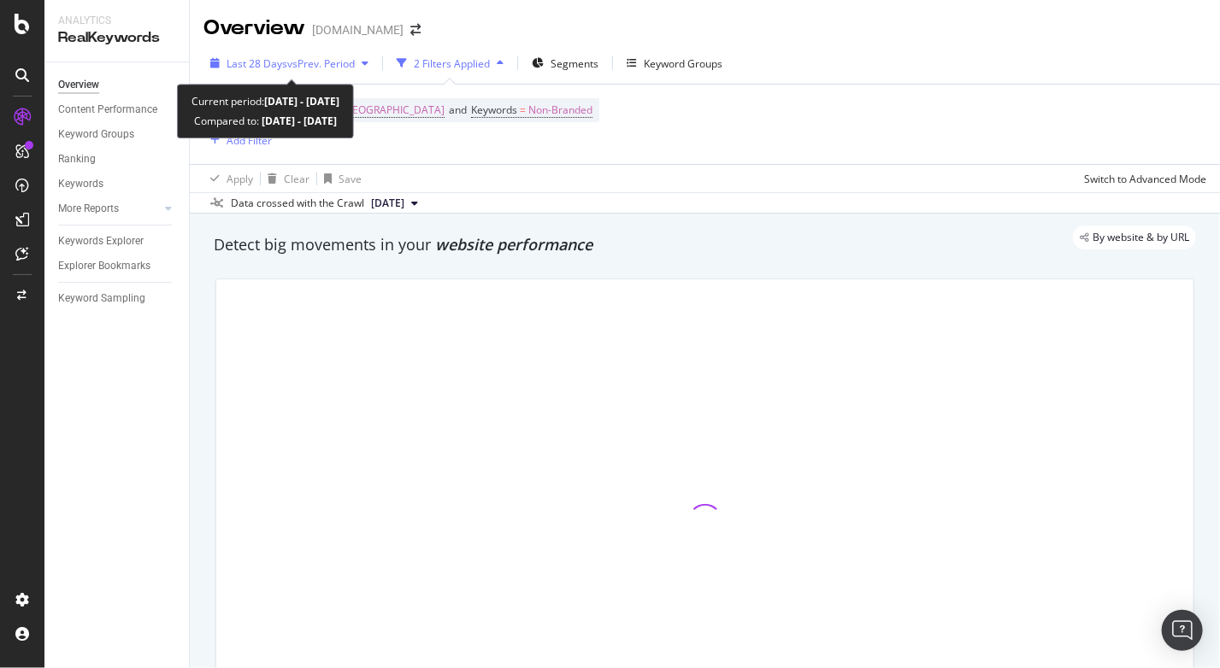
click at [350, 60] on span "vs Prev. Period" at bounding box center [321, 63] width 68 height 15
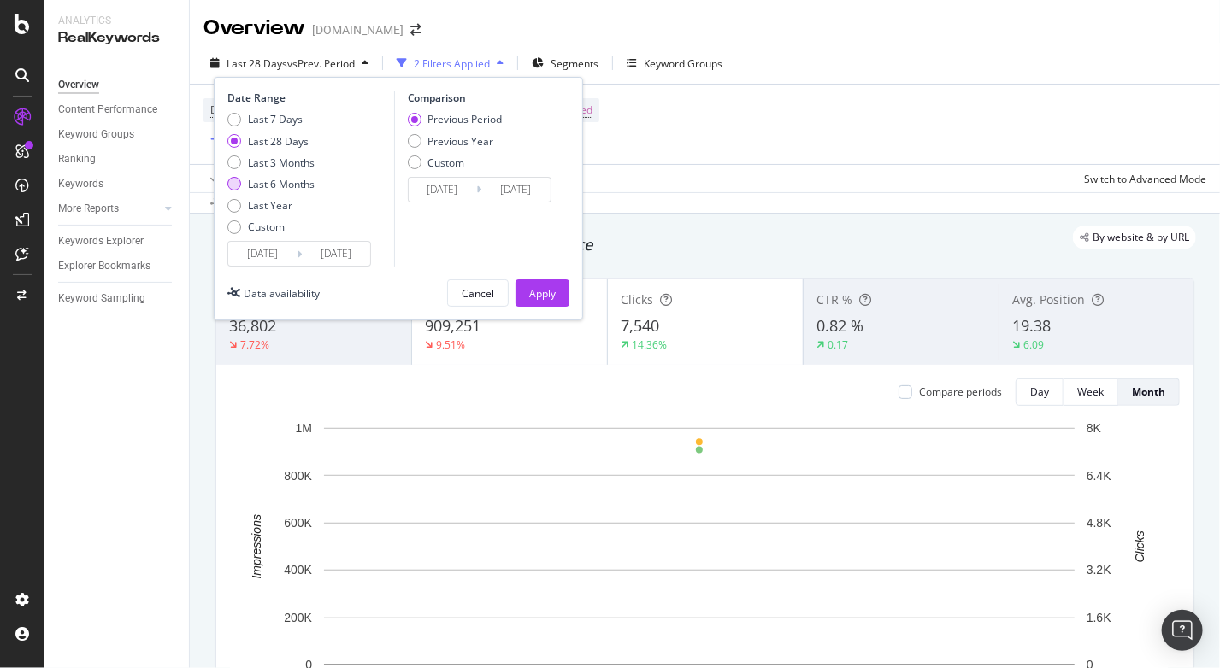
click at [292, 185] on div "Last 6 Months" at bounding box center [281, 184] width 67 height 15
type input "[DATE]"
click at [546, 288] on div "Apply" at bounding box center [542, 293] width 26 height 15
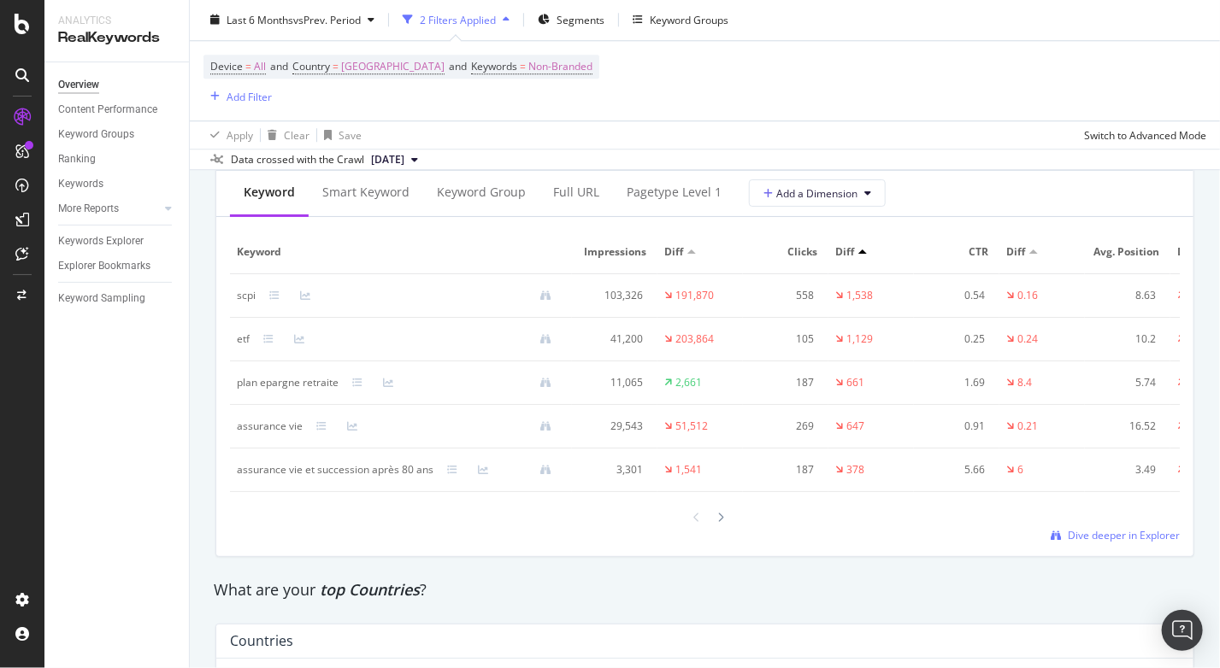
scroll to position [2079, 0]
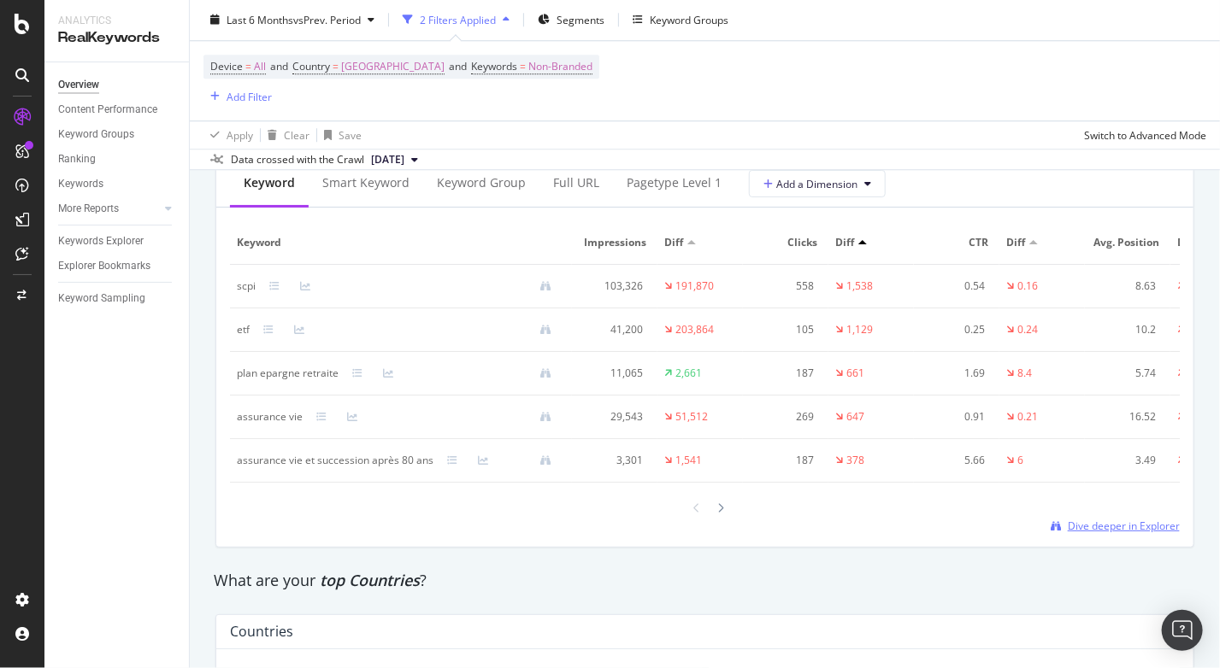
click at [1139, 533] on span "Dive deeper in Explorer" at bounding box center [1124, 526] width 112 height 15
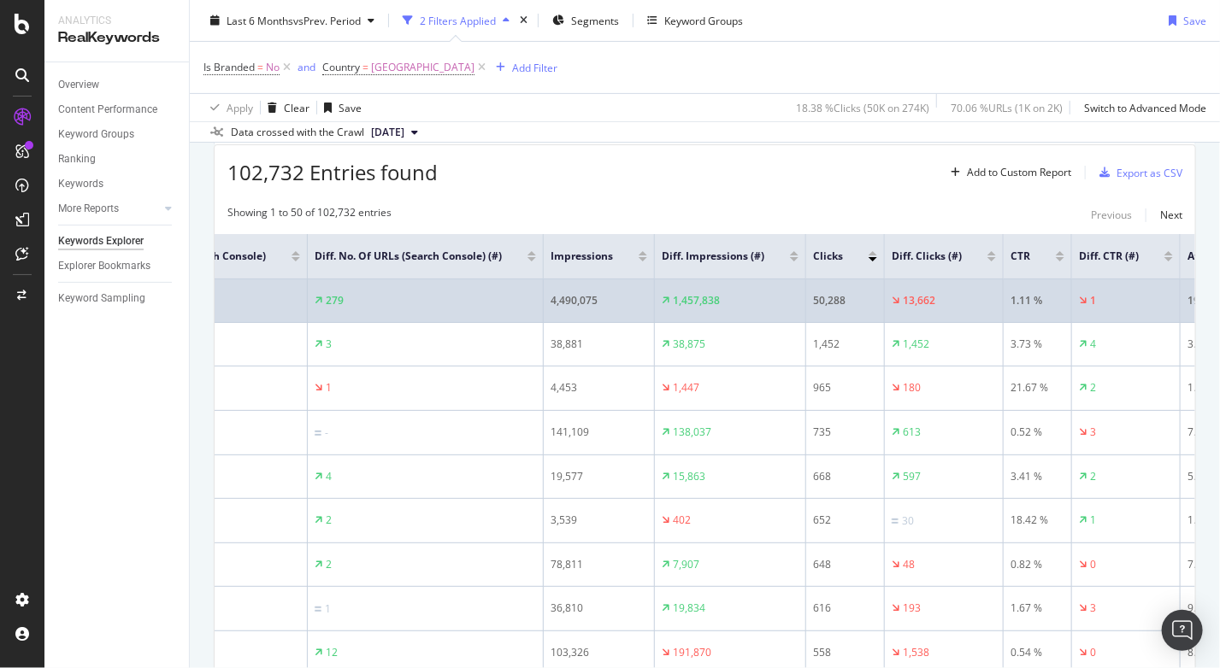
scroll to position [0, 589]
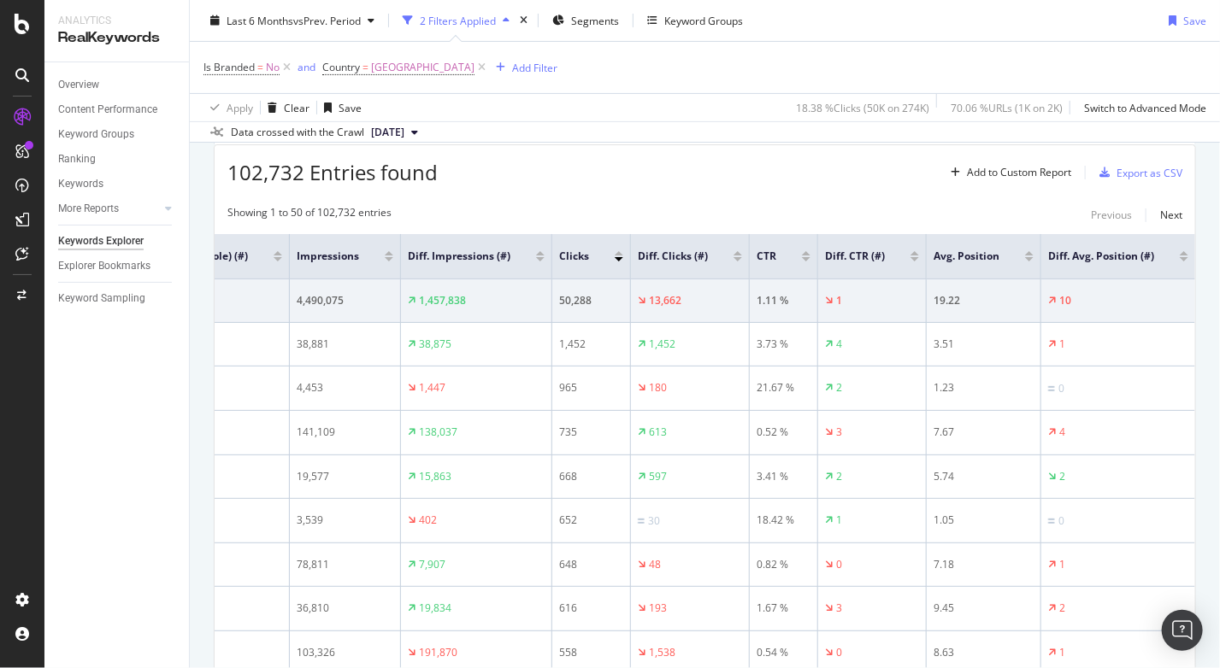
click at [733, 251] on div at bounding box center [737, 253] width 9 height 4
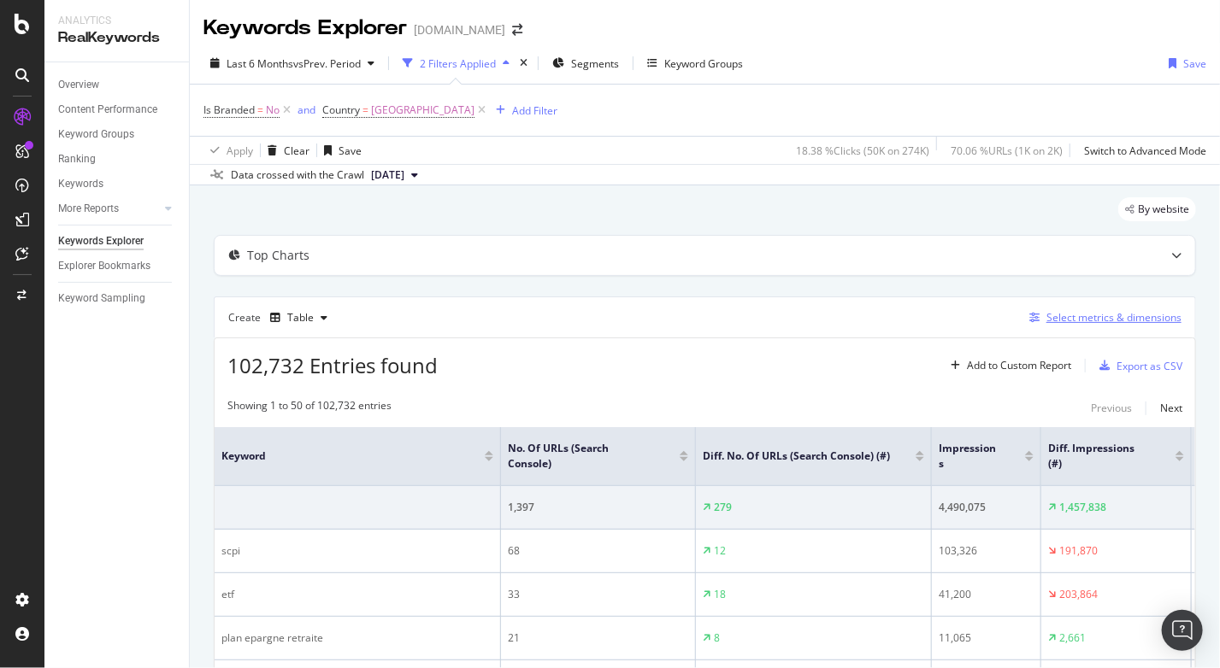
click at [1091, 317] on div "Select metrics & dimensions" at bounding box center [1113, 317] width 135 height 15
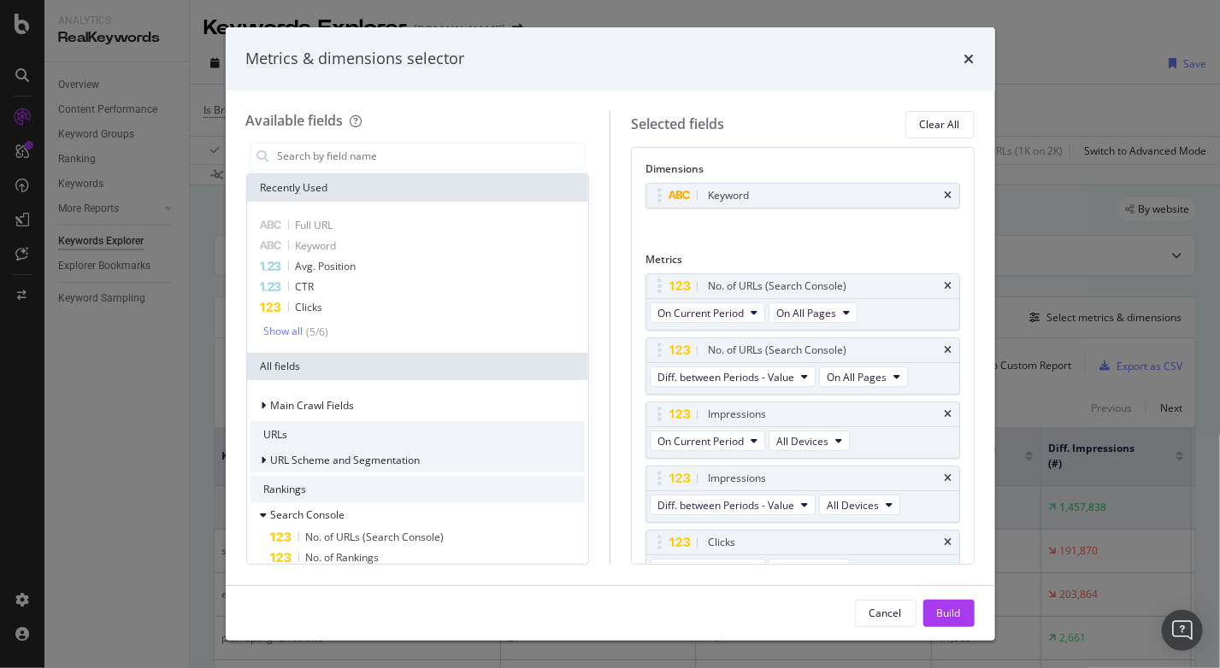
click at [347, 468] on div "URL Scheme and Segmentation" at bounding box center [335, 460] width 170 height 17
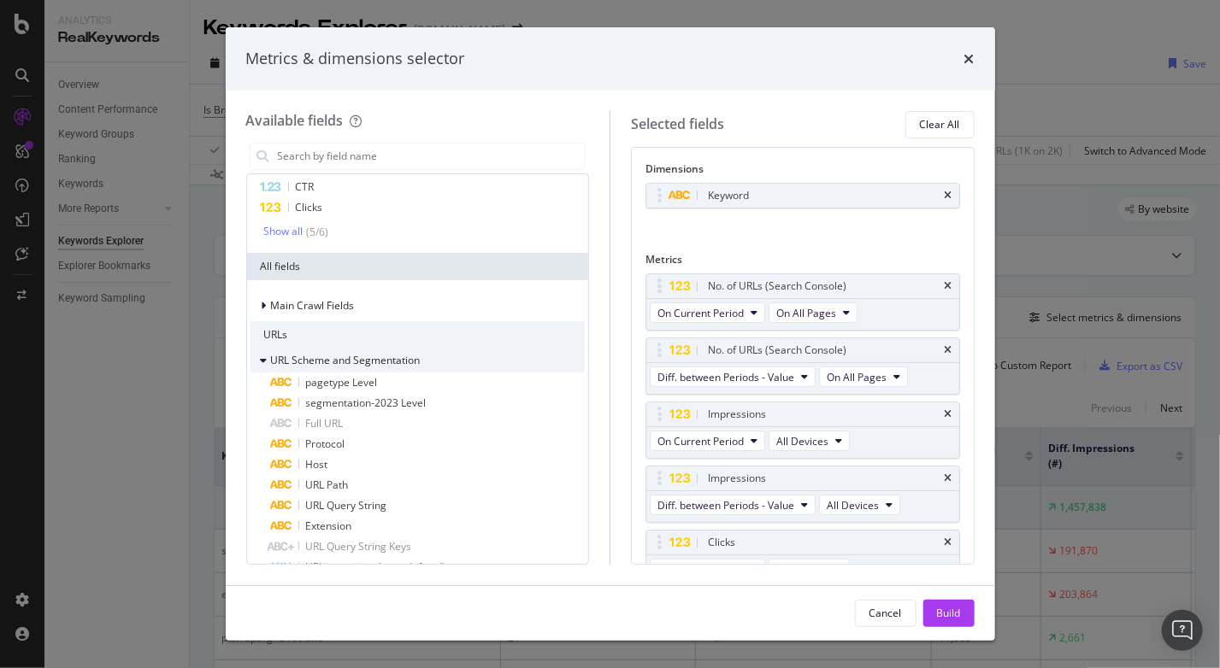
scroll to position [108, 0]
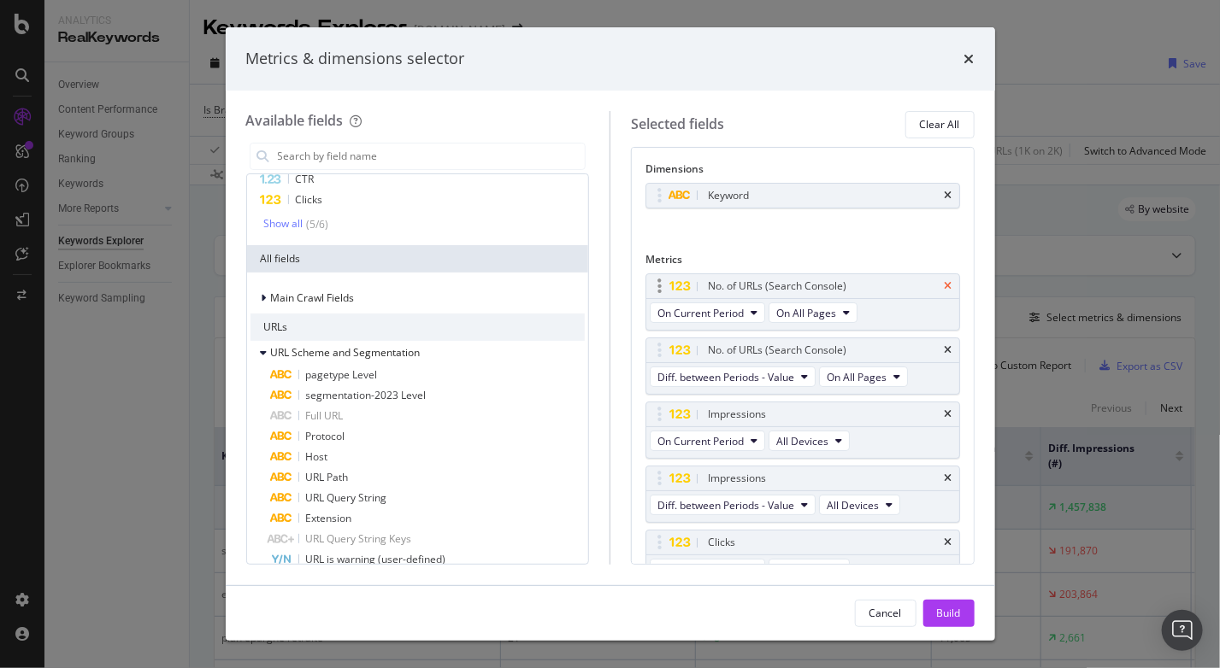
click at [944, 283] on icon "times" at bounding box center [948, 286] width 8 height 10
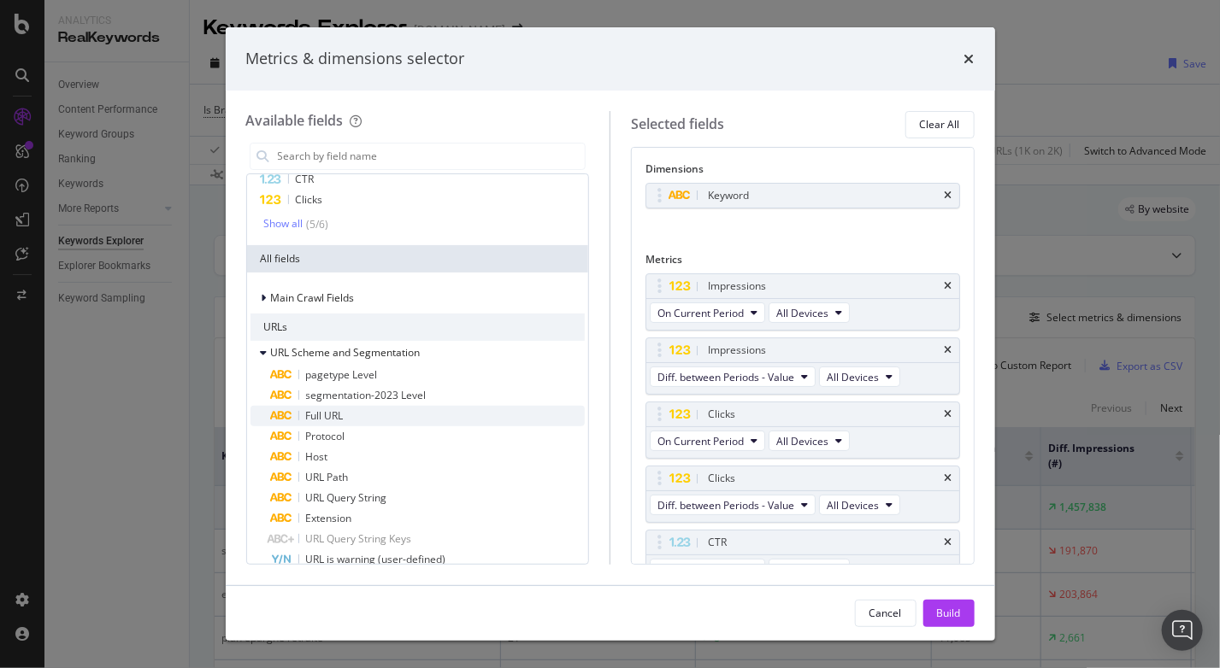
click at [325, 413] on span "Full URL" at bounding box center [325, 416] width 38 height 15
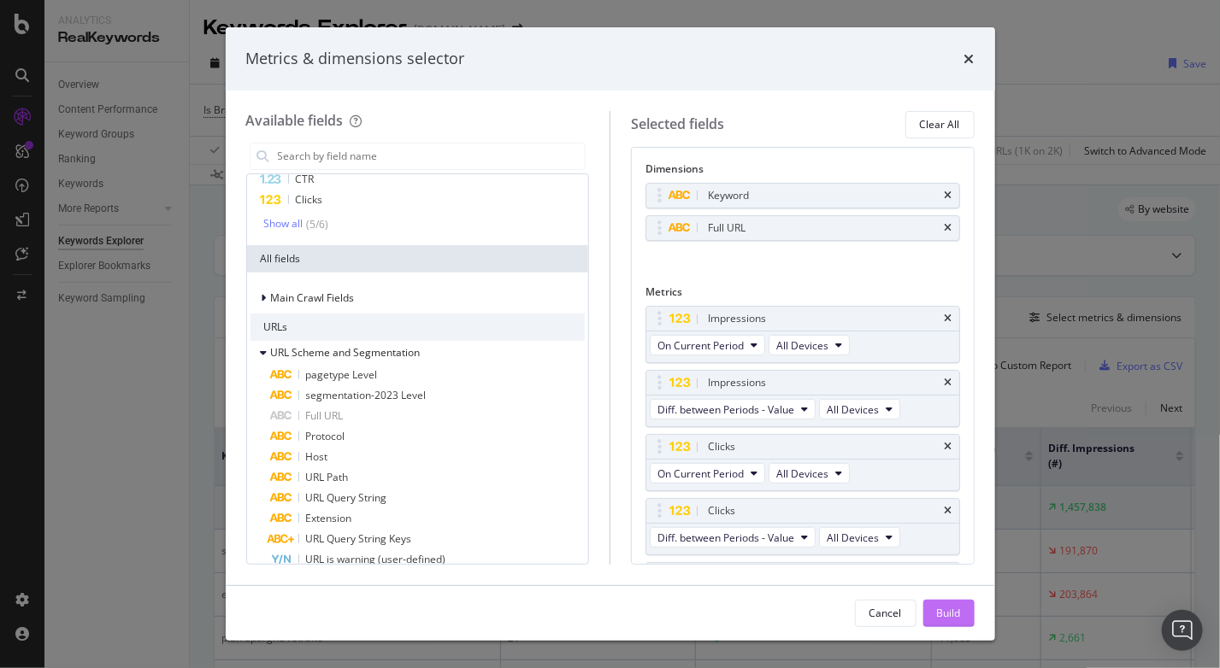
click at [963, 609] on button "Build" at bounding box center [948, 613] width 51 height 27
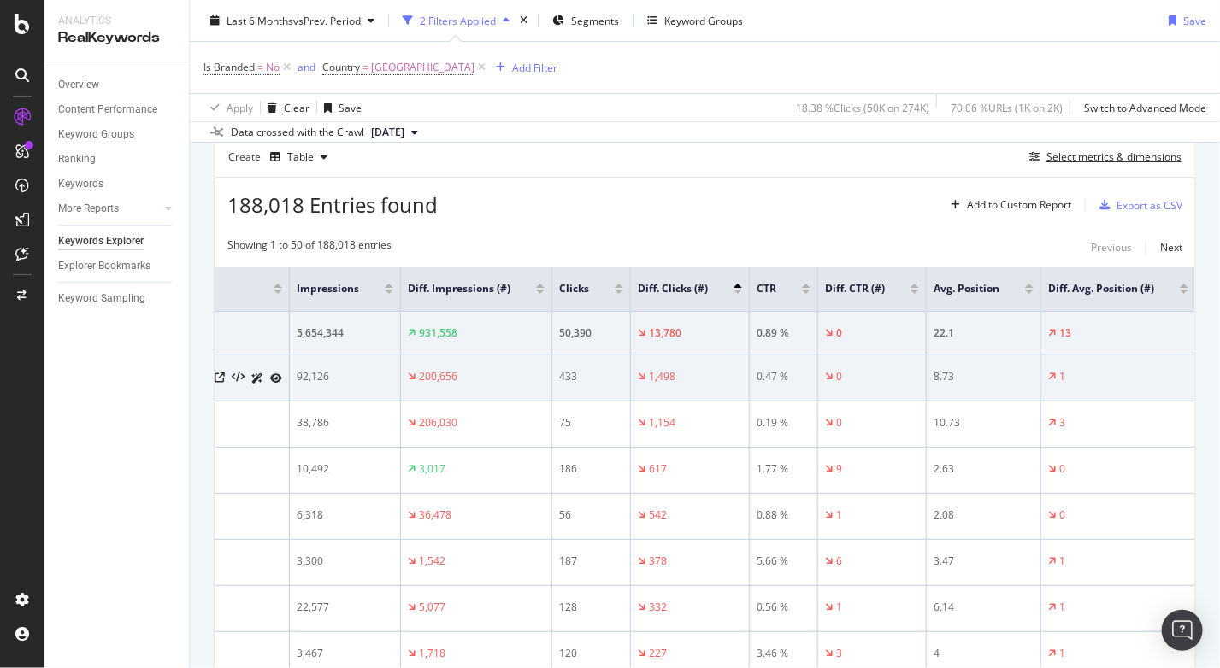
scroll to position [0, 585]
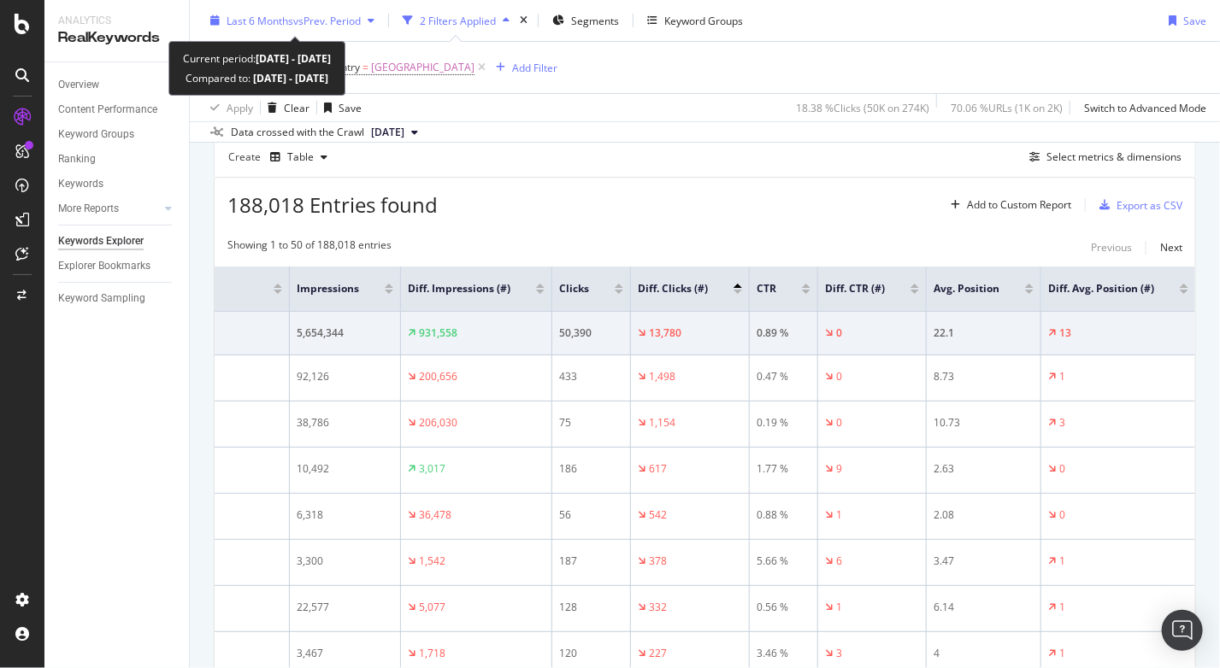
click at [328, 20] on span "vs Prev. Period" at bounding box center [327, 20] width 68 height 15
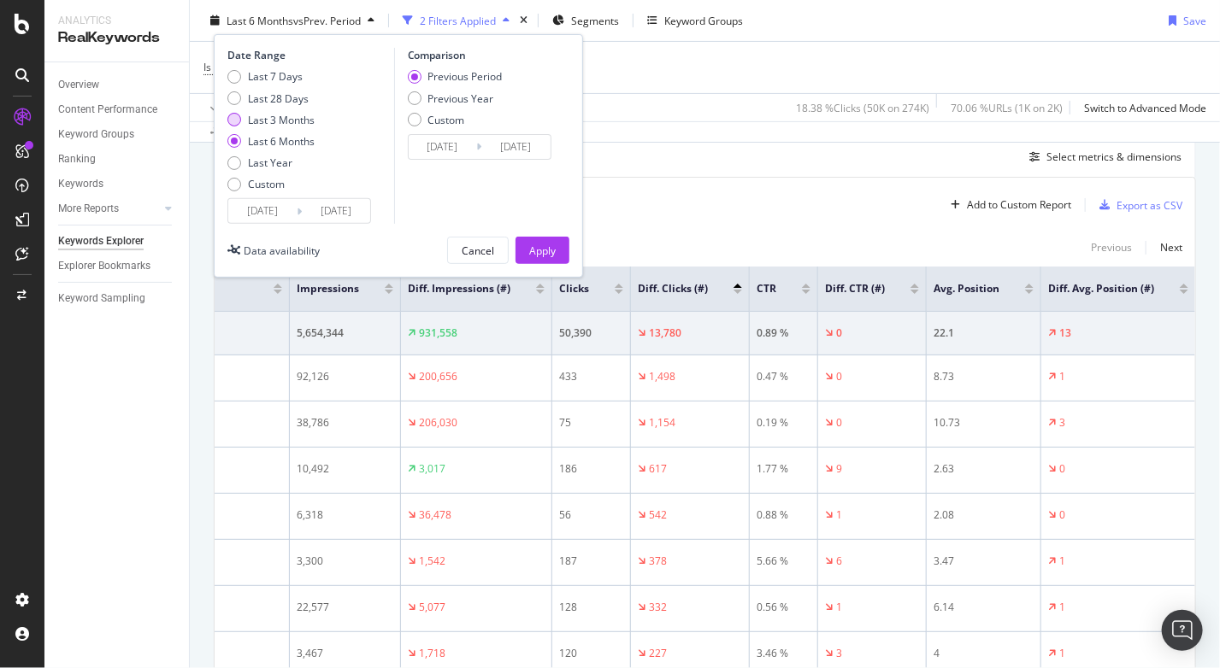
click at [283, 117] on div "Last 3 Months" at bounding box center [281, 119] width 67 height 15
type input "[DATE]"
click at [550, 243] on div "Apply" at bounding box center [542, 250] width 26 height 15
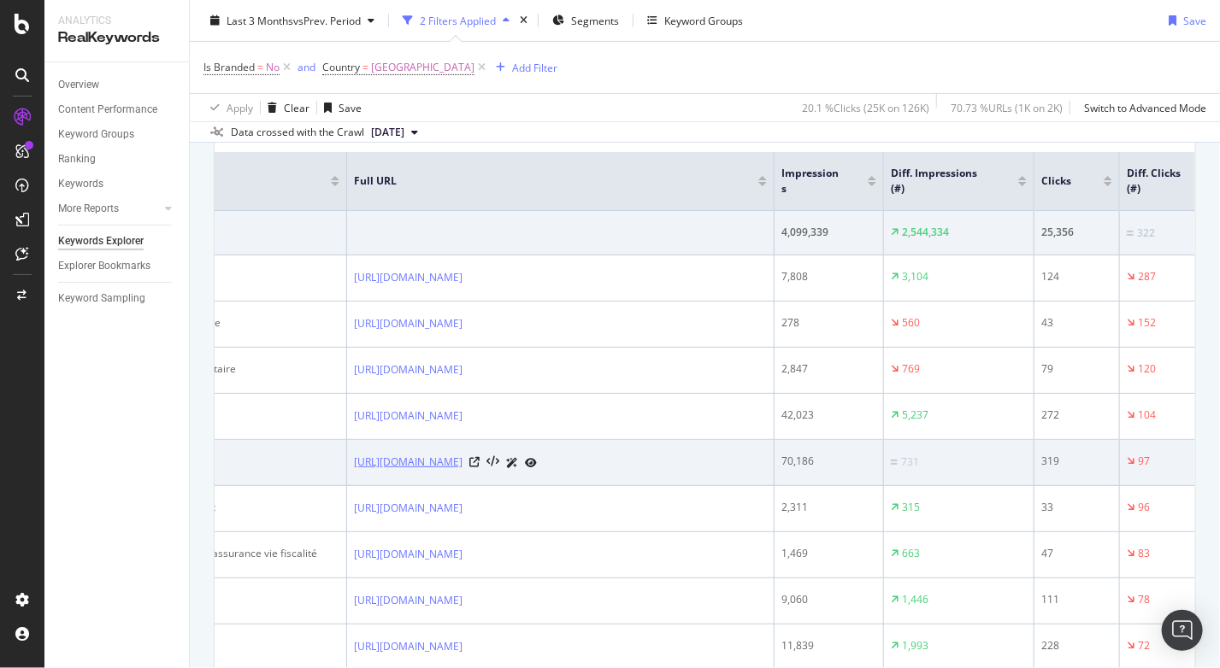
scroll to position [0, 73]
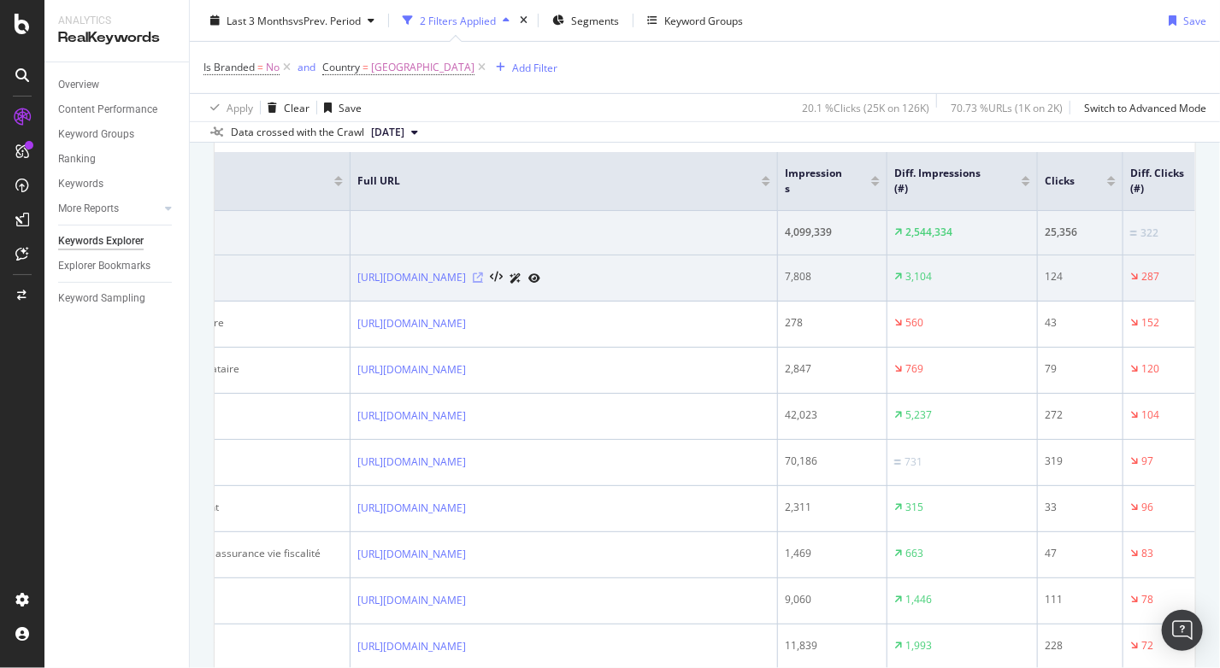
click at [483, 273] on icon at bounding box center [478, 278] width 10 height 10
